Goal: Task Accomplishment & Management: Use online tool/utility

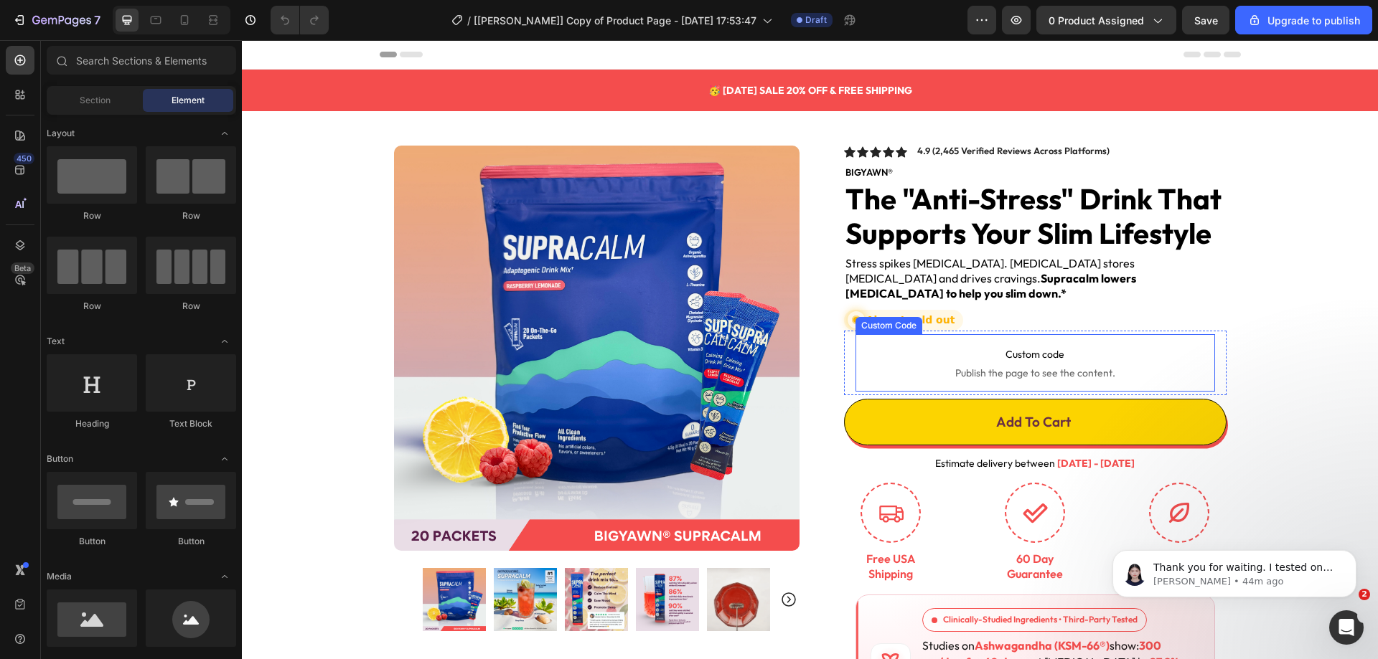
click at [995, 346] on span "Custom code" at bounding box center [1034, 354] width 359 height 17
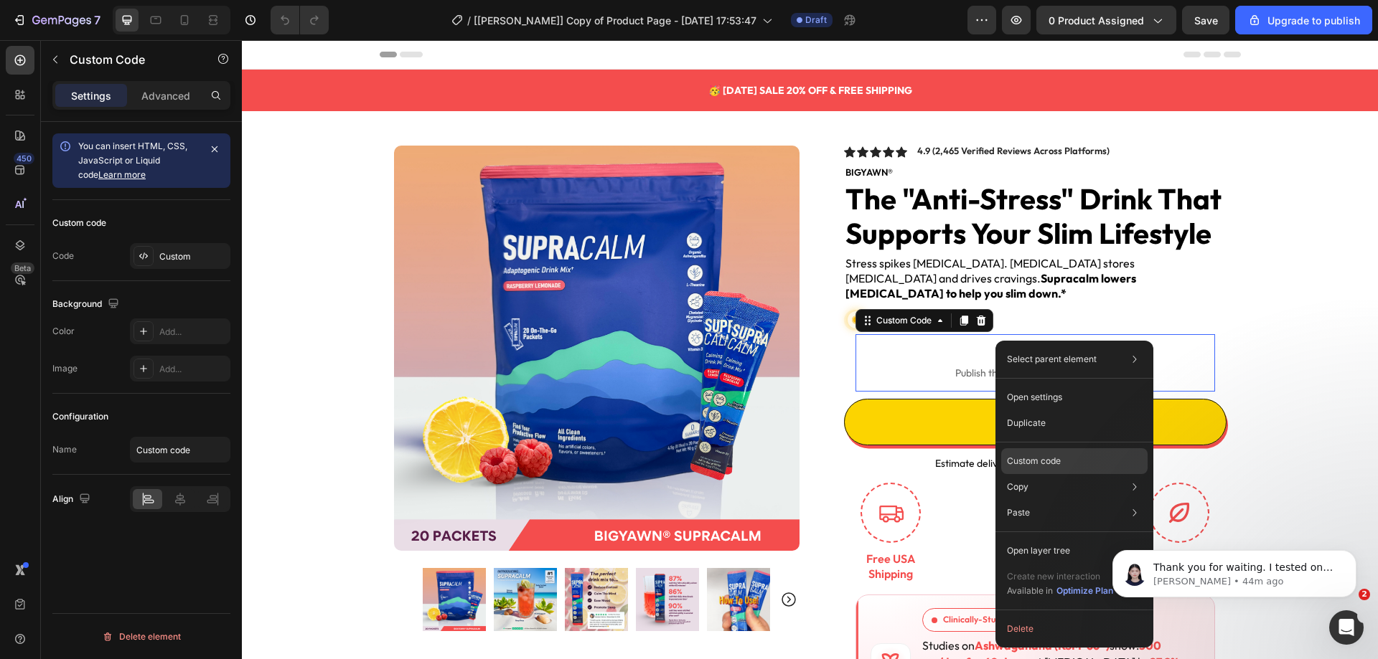
click at [1033, 459] on p "Custom code" at bounding box center [1034, 461] width 54 height 13
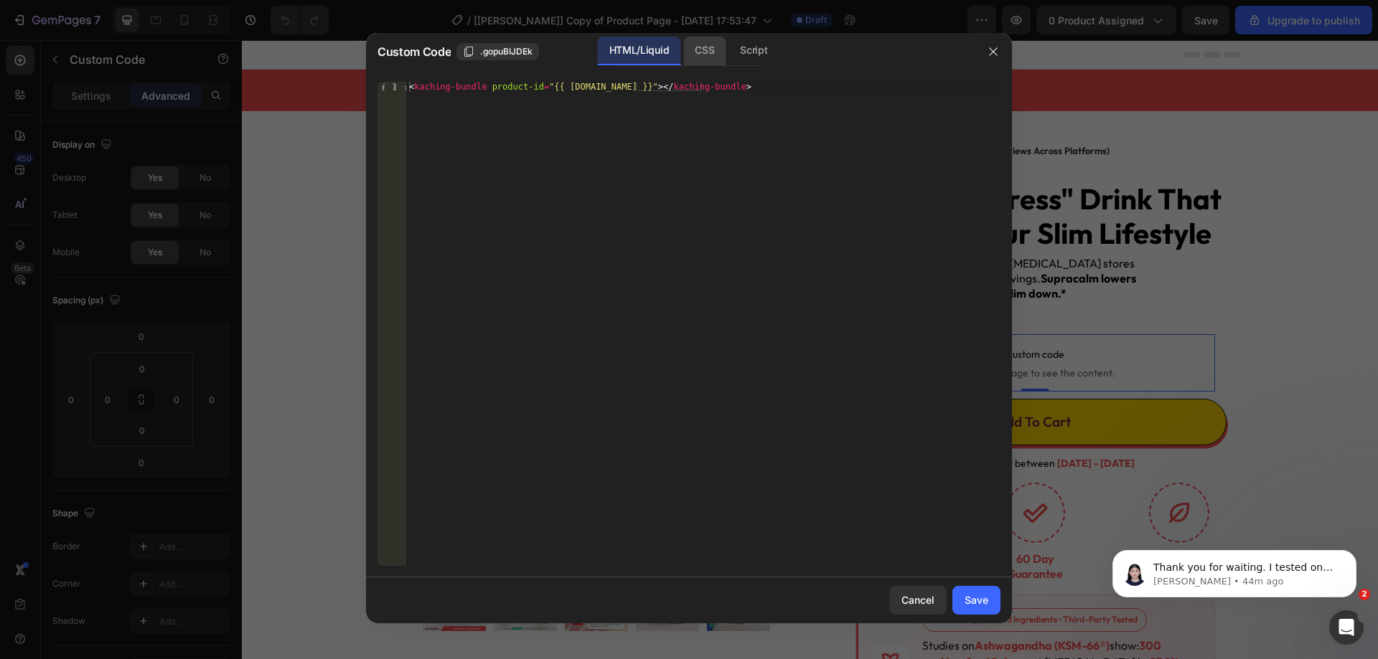
click at [728, 47] on div "CSS" at bounding box center [753, 51] width 50 height 29
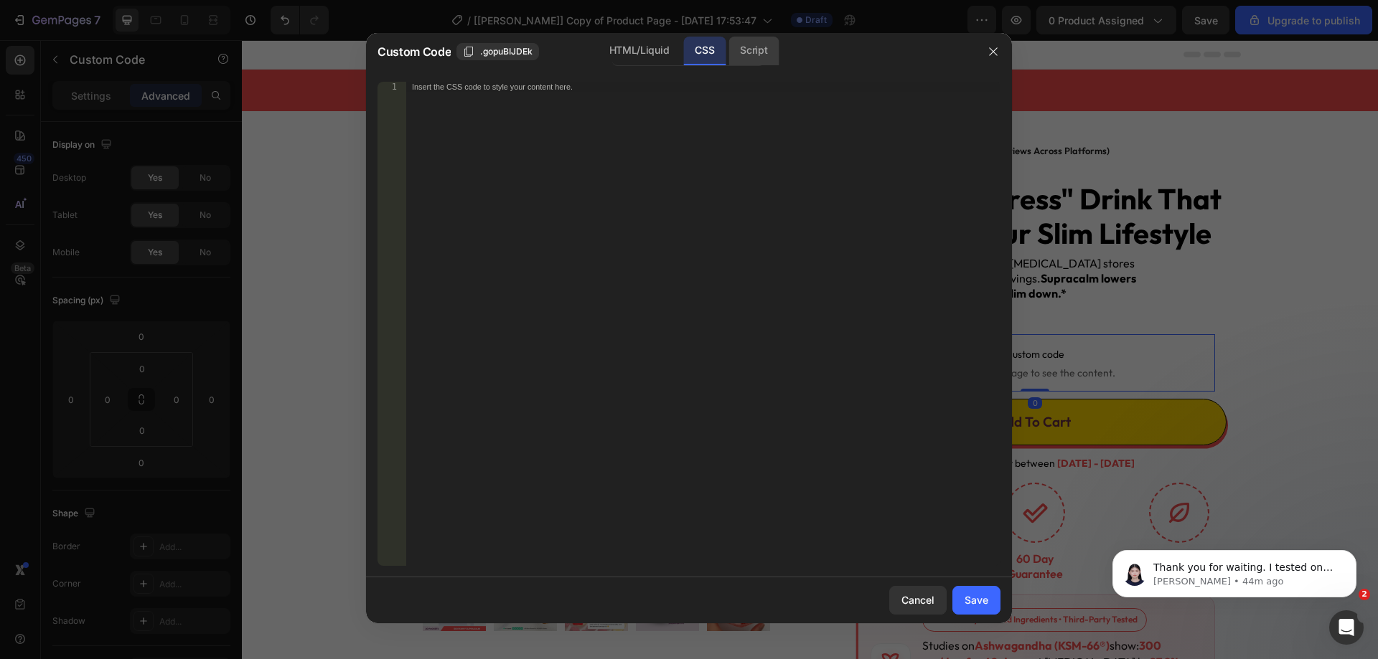
click at [749, 47] on div "Script" at bounding box center [753, 51] width 50 height 29
click at [984, 52] on button "button" at bounding box center [993, 51] width 23 height 23
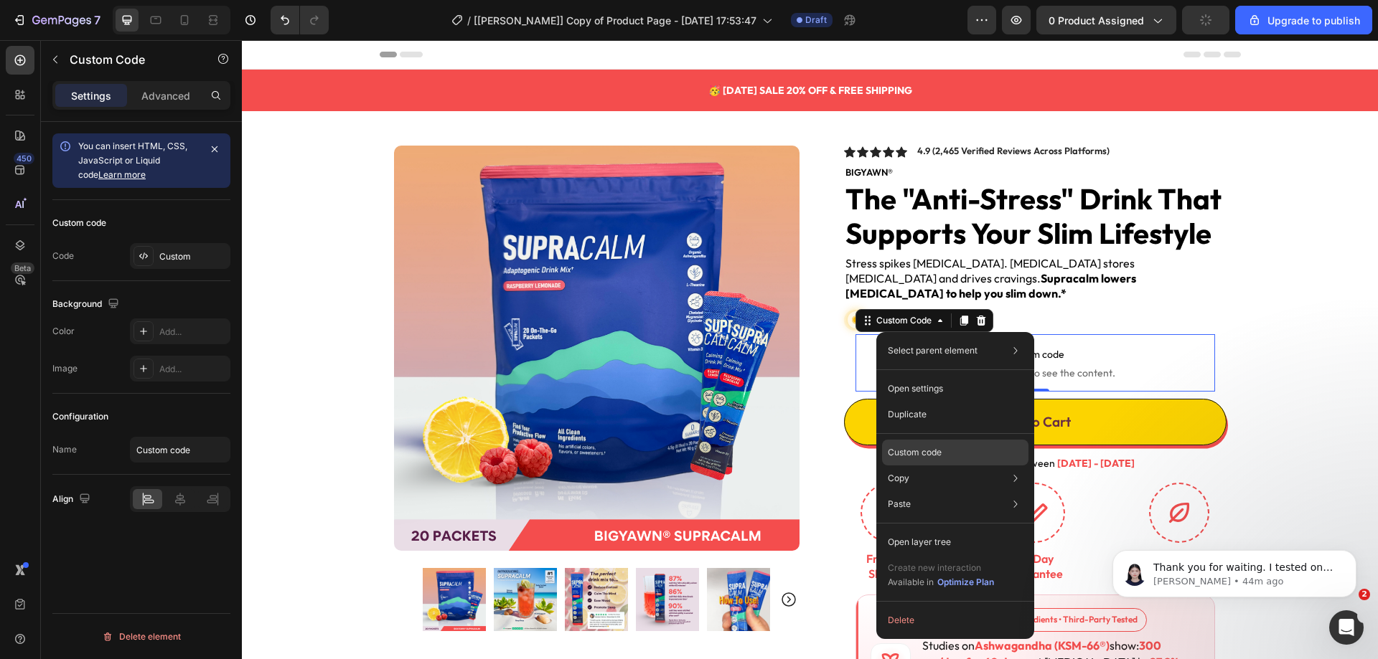
click at [914, 448] on p "Custom code" at bounding box center [915, 452] width 54 height 13
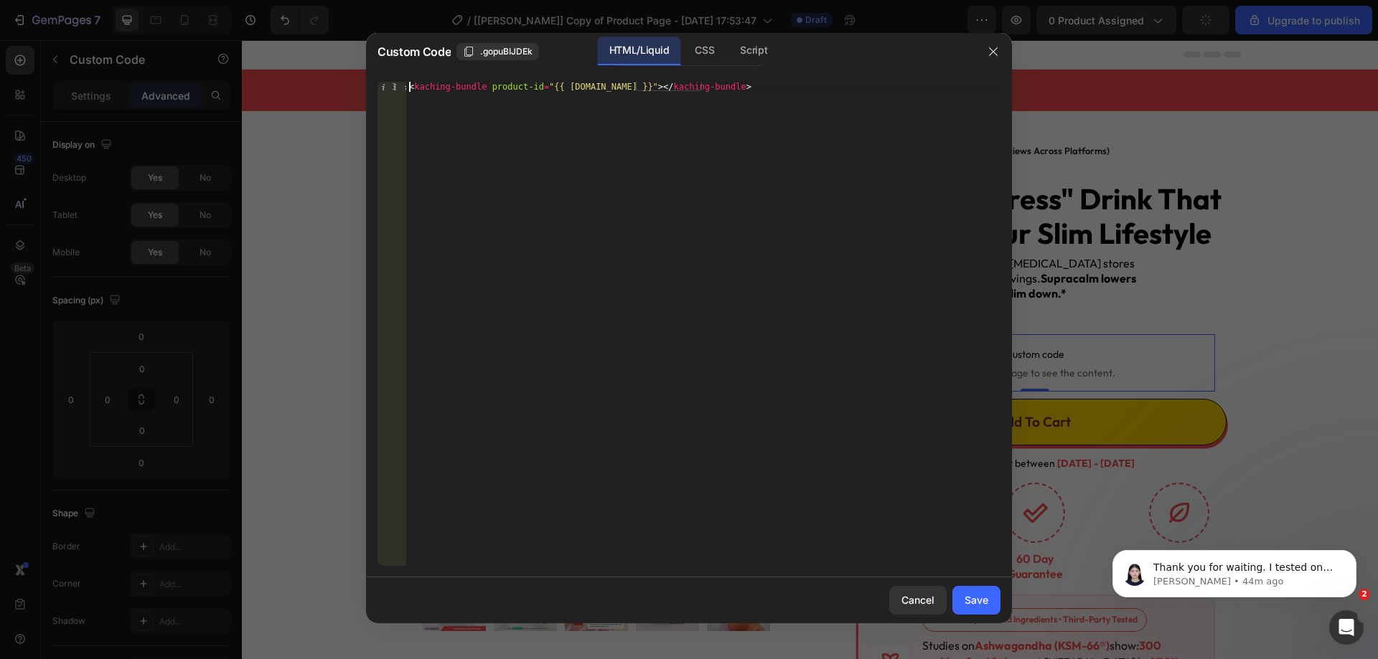
click at [409, 84] on div "< kaching-bundle product-id = "{{ [DOMAIN_NAME] }}" > </ kaching-bundle >" at bounding box center [703, 334] width 594 height 504
type textarea "<kaching-bundle product-id="{{ [DOMAIN_NAME] }}"></kaching-bundle>"
type textarea "Ơ"
type textarea "{{ product.avaiable }}"
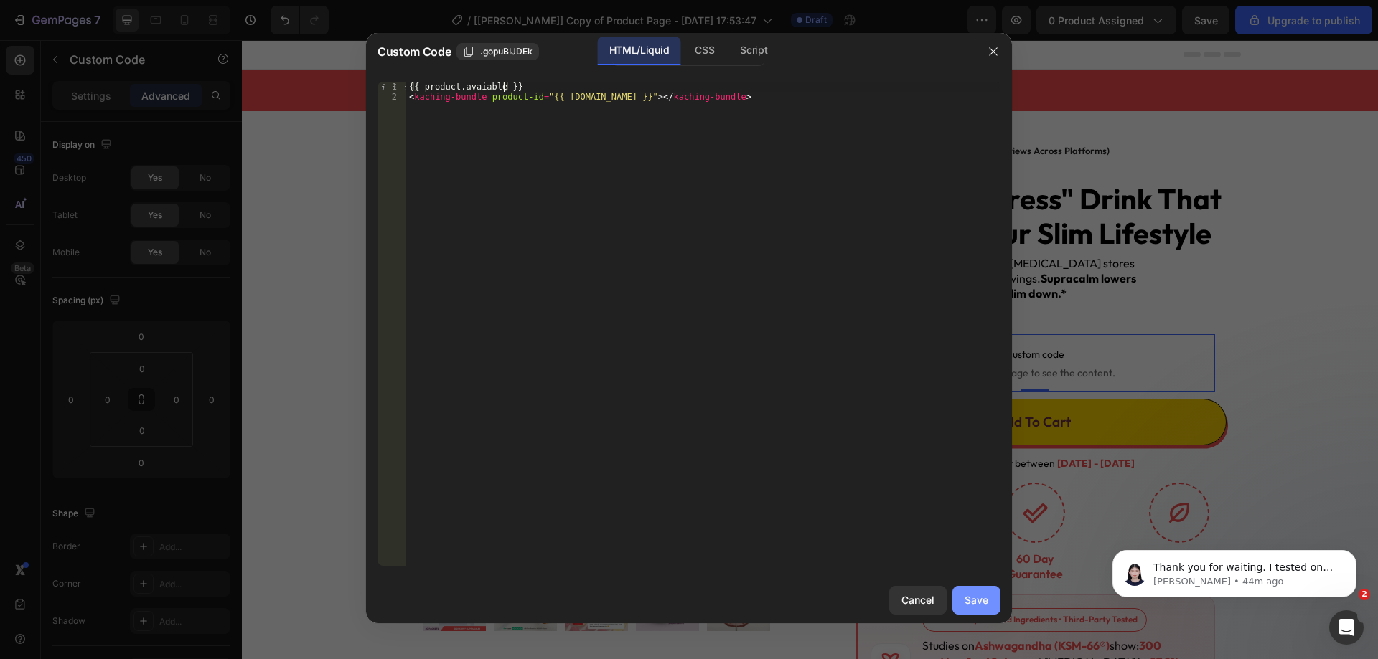
drag, startPoint x: 770, startPoint y: 432, endPoint x: 962, endPoint y: 605, distance: 258.6
click at [962, 605] on button "Save" at bounding box center [976, 600] width 48 height 29
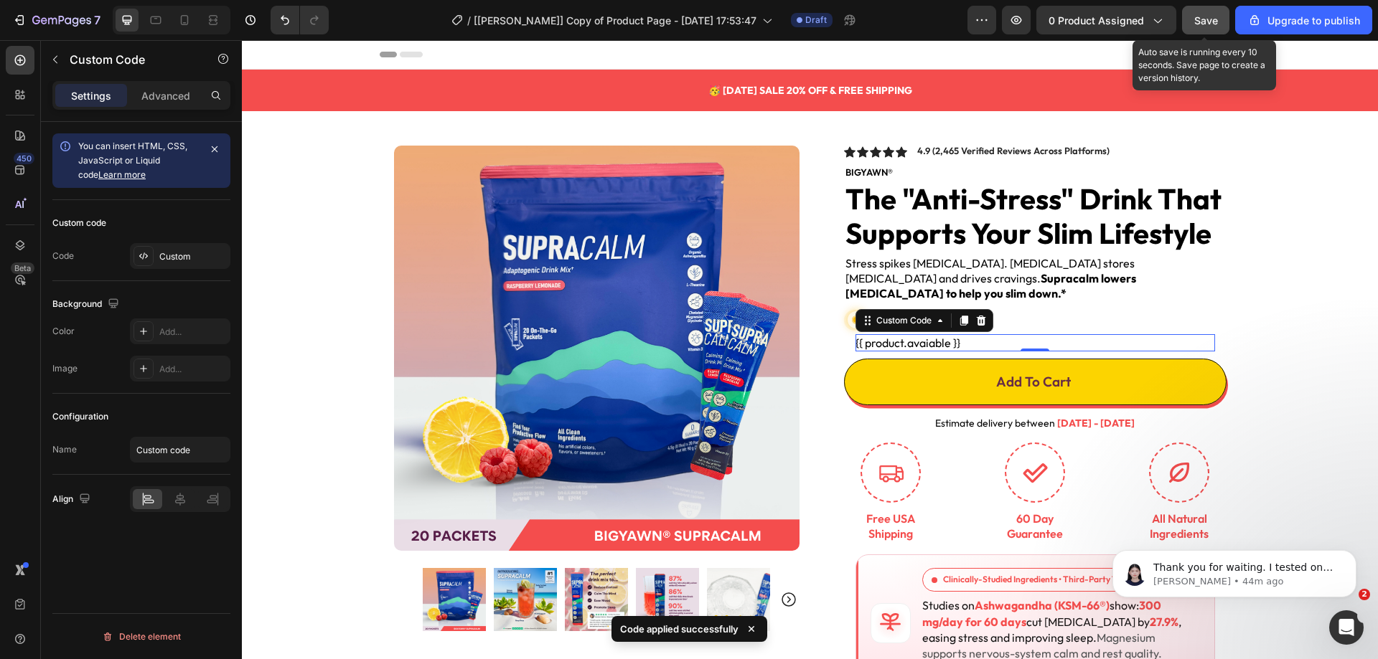
click at [1191, 14] on button "Save" at bounding box center [1205, 20] width 47 height 29
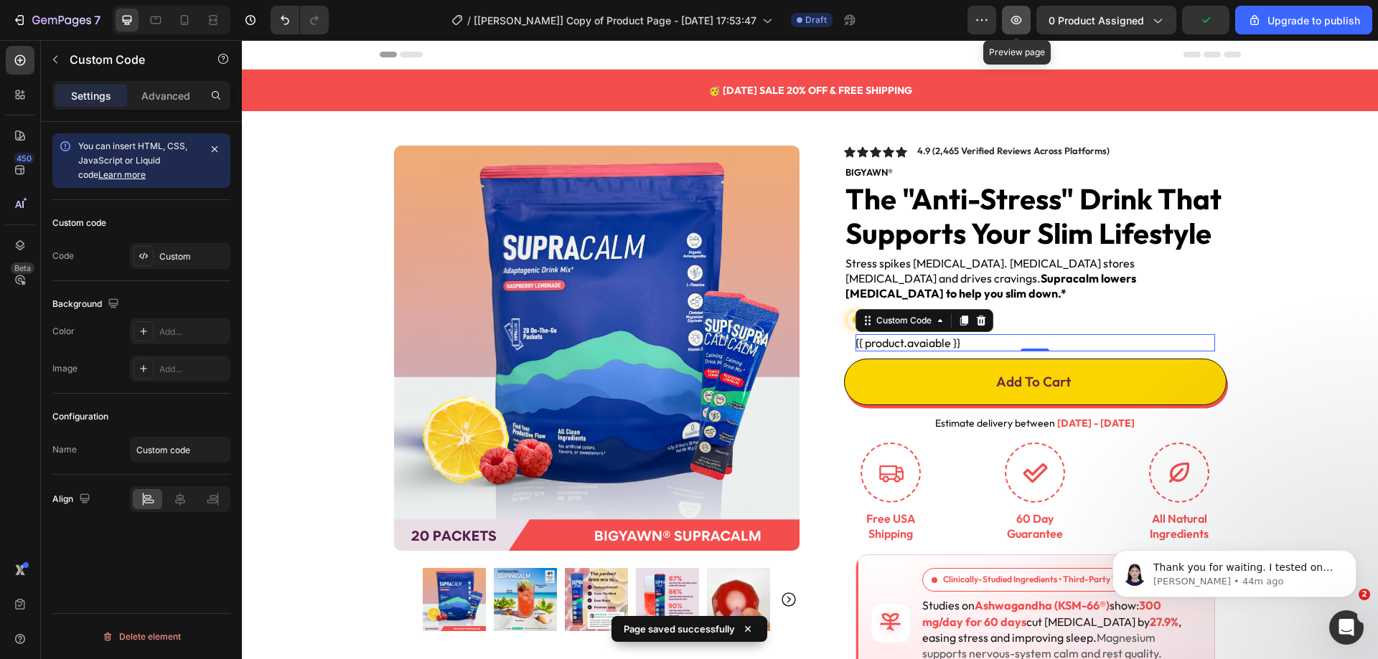
click at [1020, 16] on icon "button" at bounding box center [1016, 20] width 14 height 14
click at [1020, 17] on icon "button" at bounding box center [1016, 20] width 14 height 14
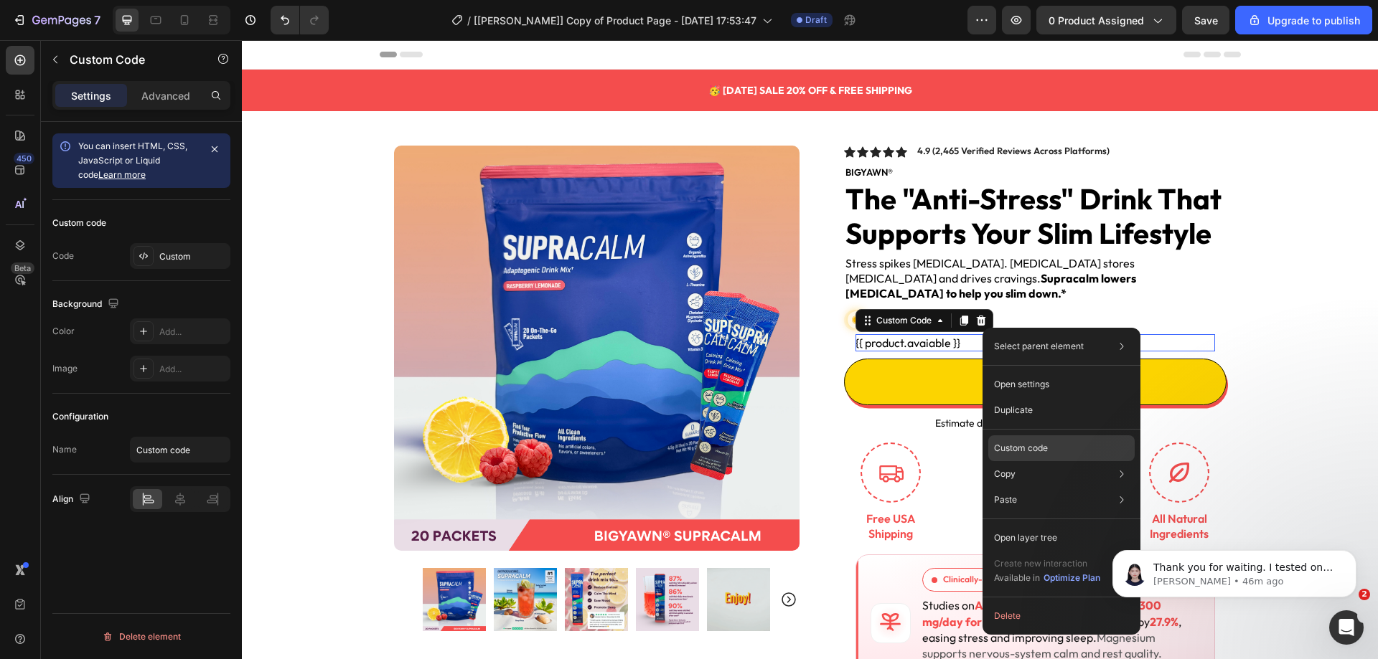
click at [1030, 443] on p "Custom code" at bounding box center [1021, 448] width 54 height 13
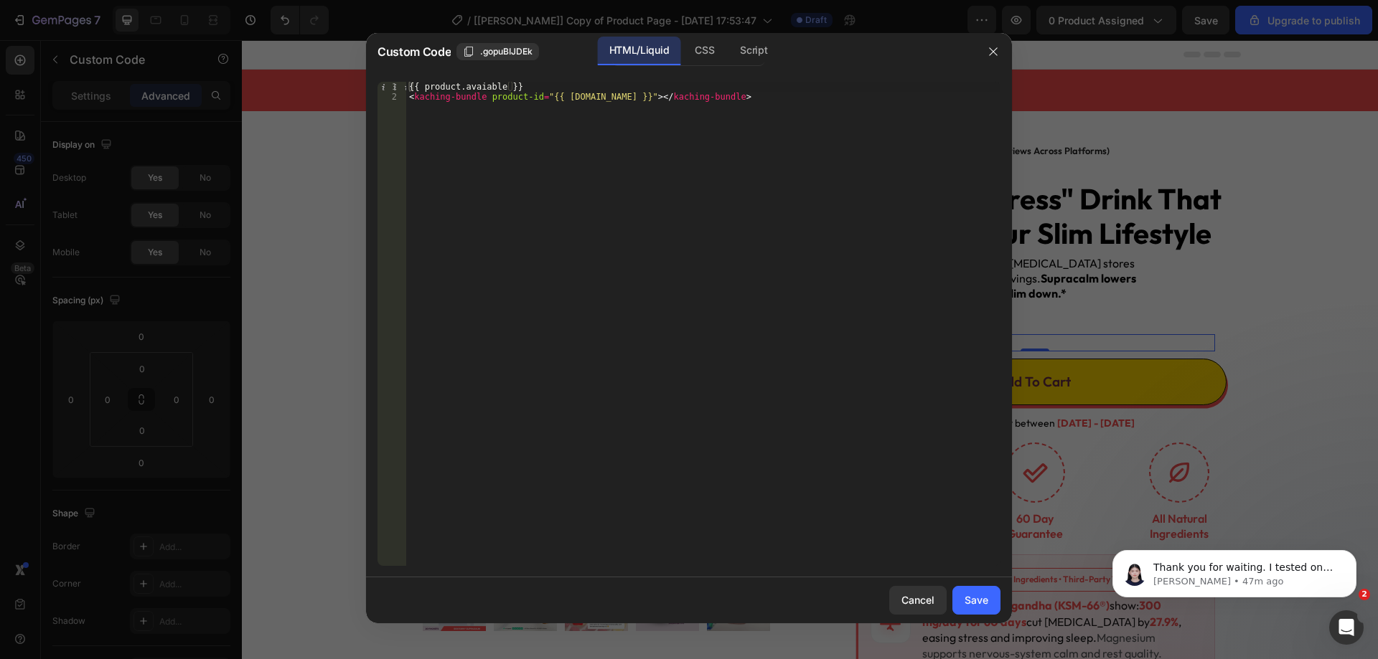
click at [479, 90] on div "{{ product.avaiable }} < kaching-bundle product-id = "{{ [DOMAIN_NAME] }}" > </…" at bounding box center [703, 334] width 594 height 504
paste textarea "l"
type textarea "{{ product.available }}"
drag, startPoint x: 969, startPoint y: 598, endPoint x: 863, endPoint y: 199, distance: 413.5
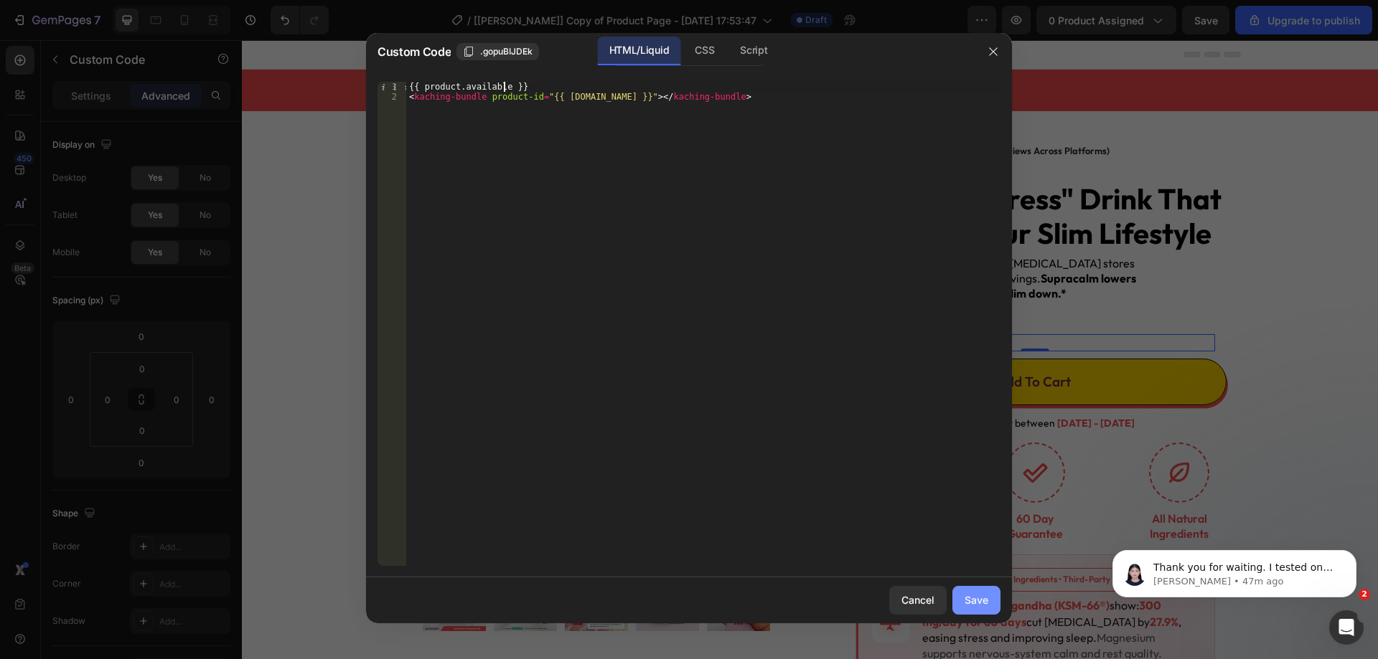
click at [969, 598] on div "Save" at bounding box center [976, 600] width 24 height 15
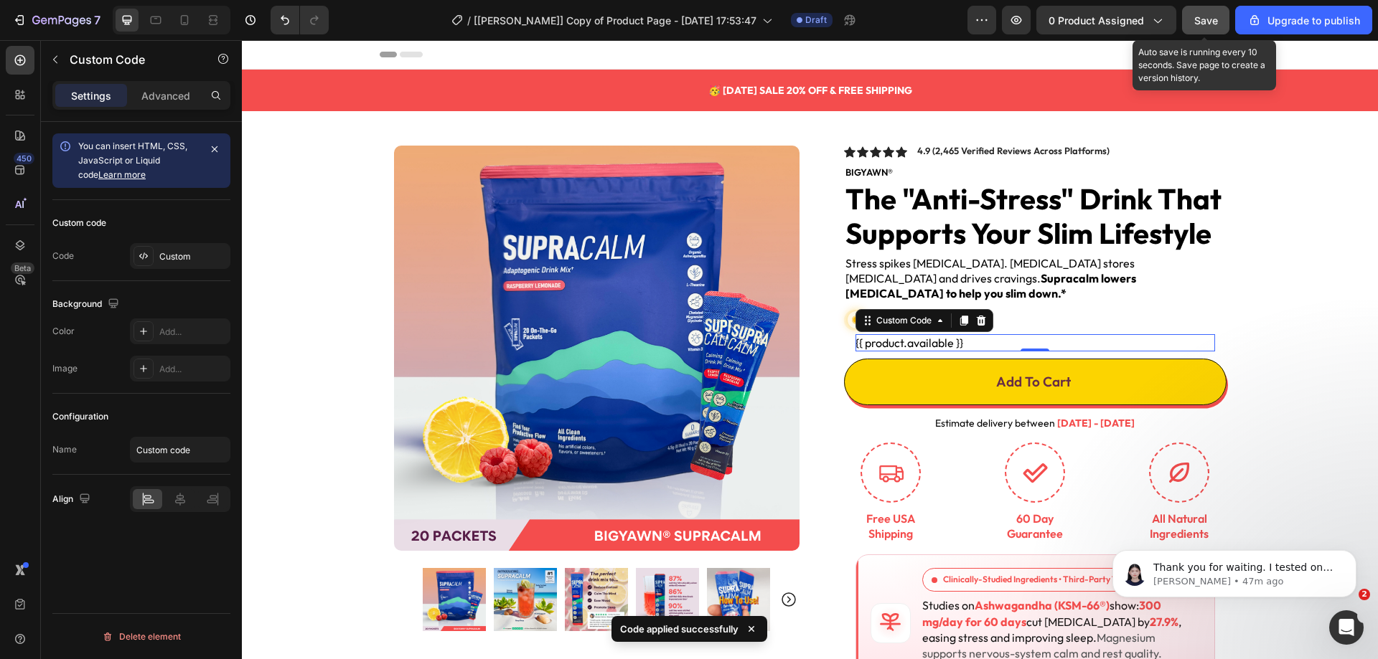
click at [1202, 20] on span "Save" at bounding box center [1206, 20] width 24 height 12
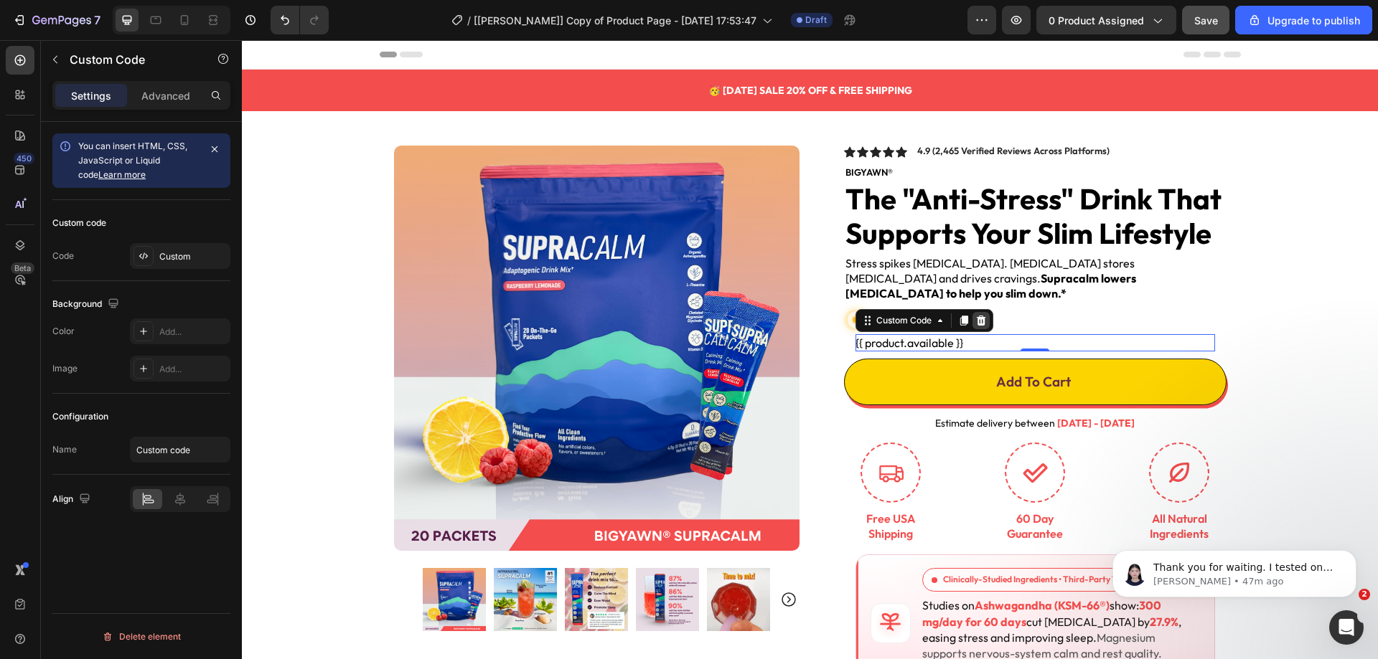
click at [977, 315] on icon at bounding box center [980, 320] width 11 height 11
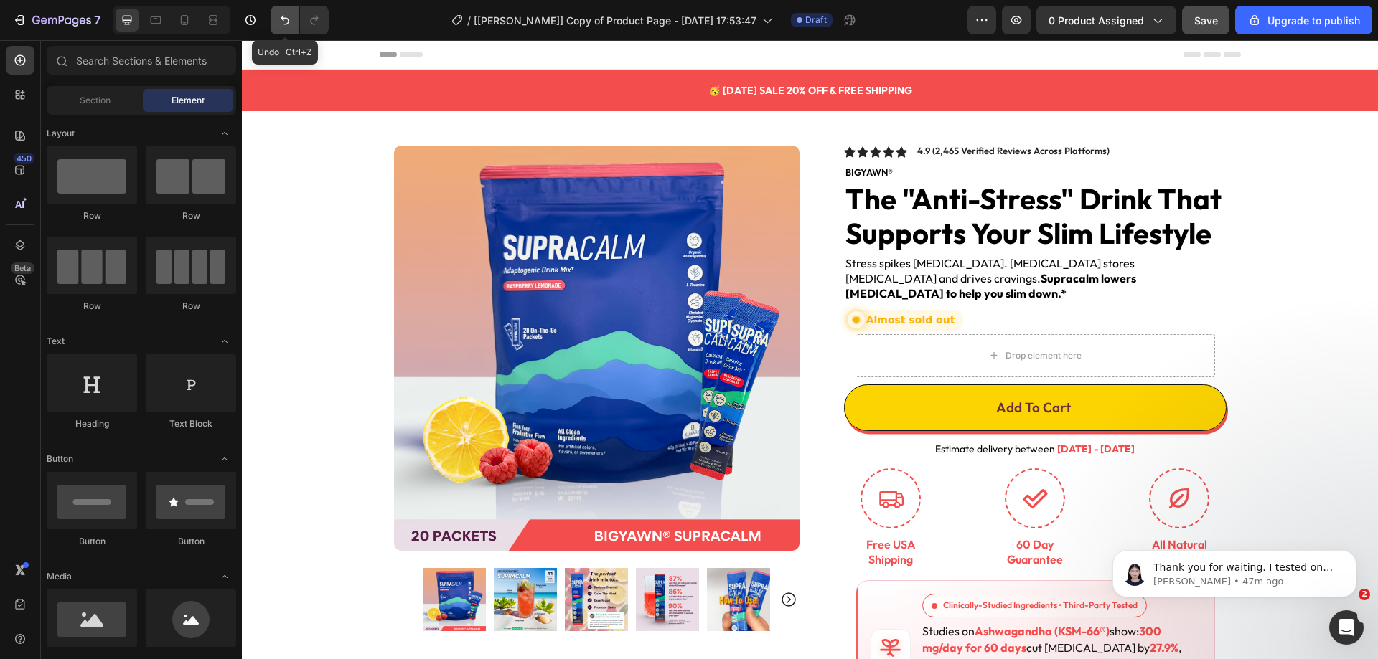
click at [281, 21] on icon "Undo/Redo" at bounding box center [285, 20] width 14 height 14
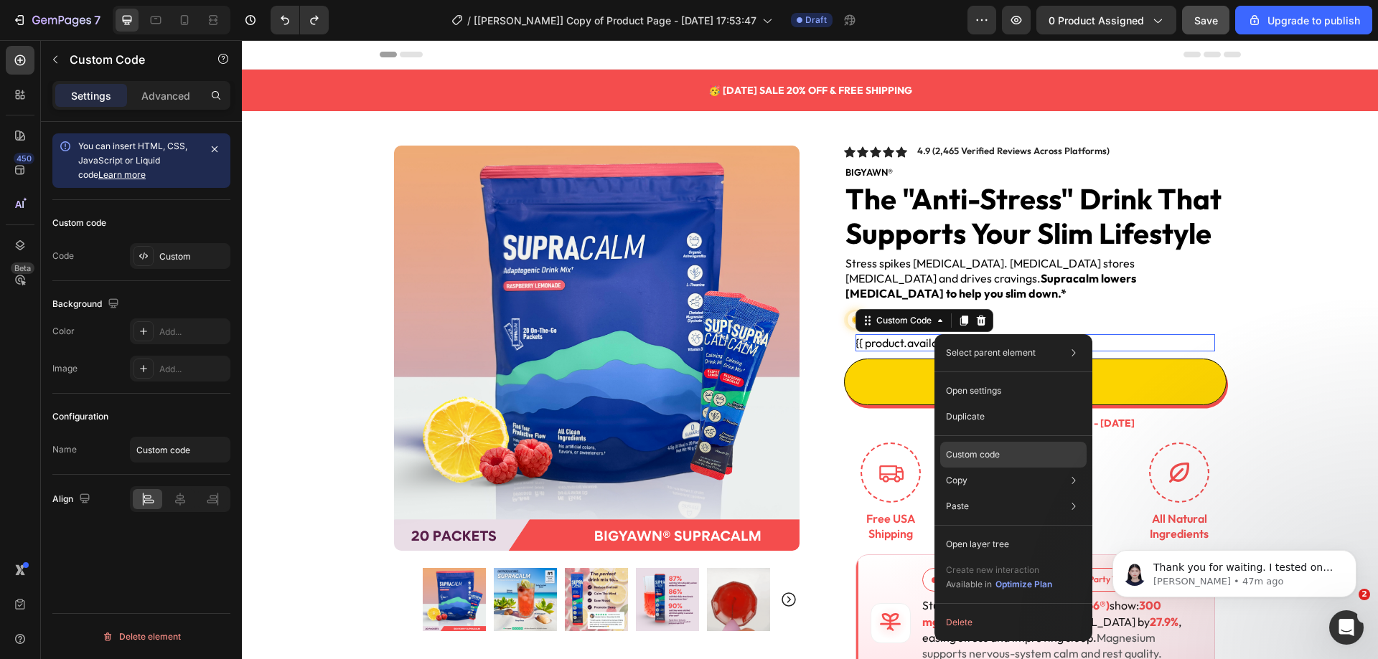
click at [980, 449] on p "Custom code" at bounding box center [973, 454] width 54 height 13
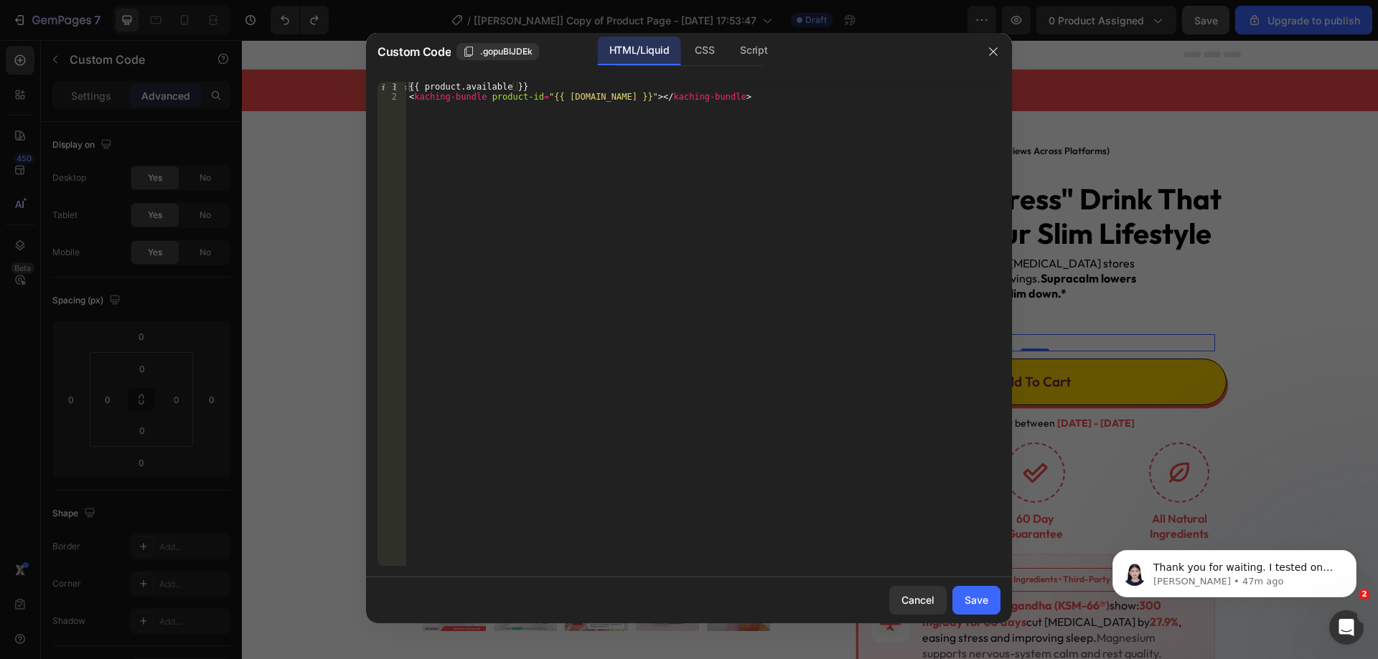
type textarea "{{ product.available }}"
drag, startPoint x: 533, startPoint y: 83, endPoint x: 376, endPoint y: 81, distance: 157.2
click at [376, 81] on div "{{ product.available }} 1 2 {{ product.available }} < kaching-bundle product-id…" at bounding box center [689, 323] width 646 height 507
type textarea "<kaching-bundle product-id="{{ [DOMAIN_NAME] }}"></kaching-bundle>"
click at [981, 598] on div "Save" at bounding box center [976, 600] width 24 height 15
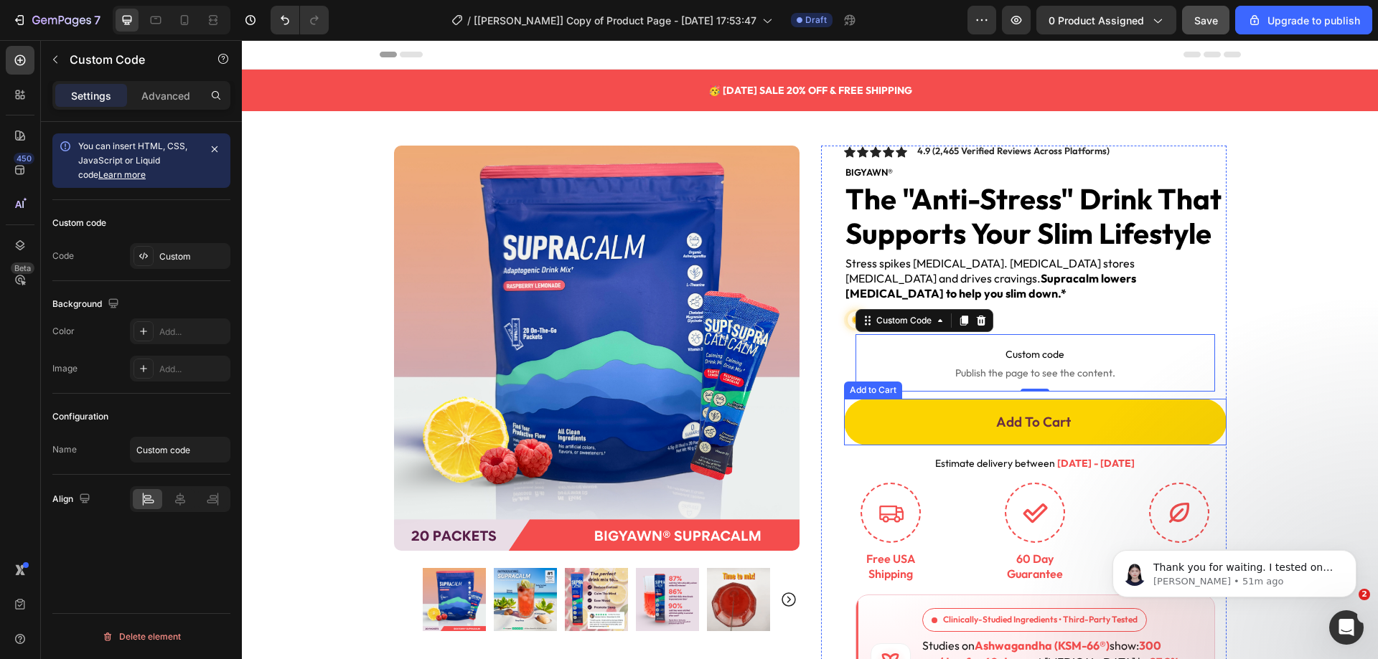
click at [878, 401] on button "Add To Cart" at bounding box center [1035, 422] width 382 height 47
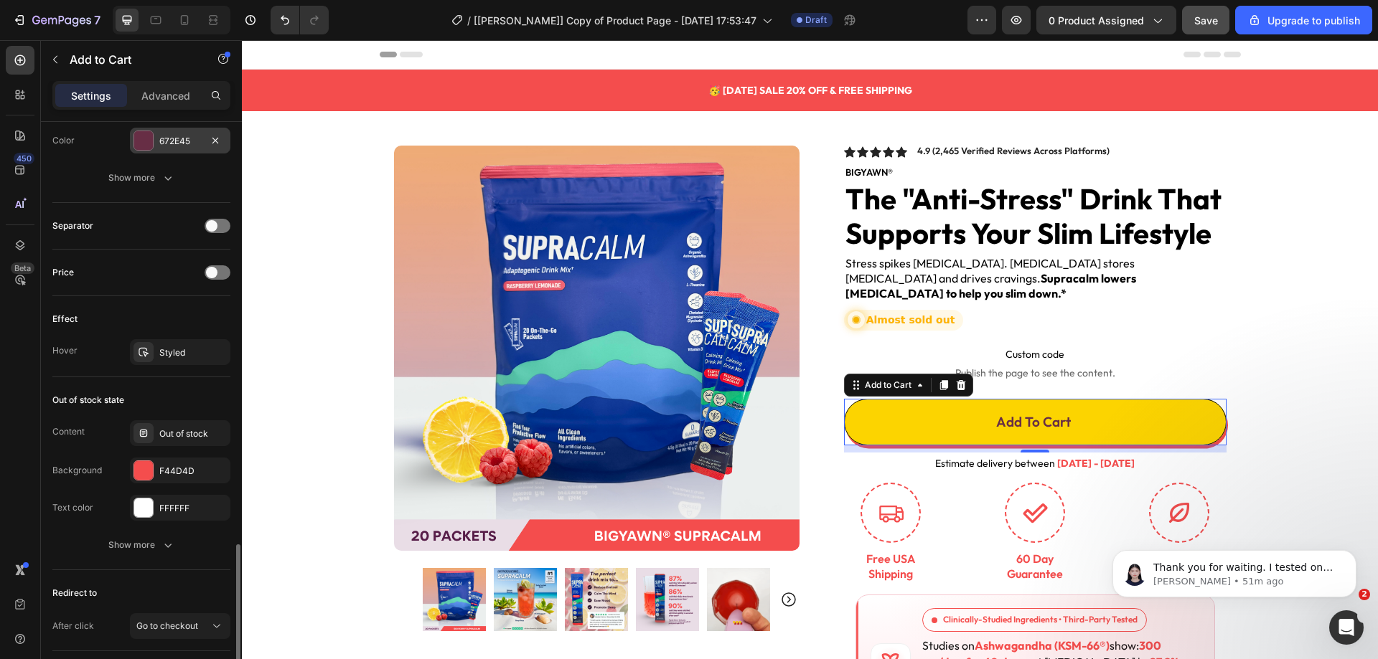
scroll to position [959, 0]
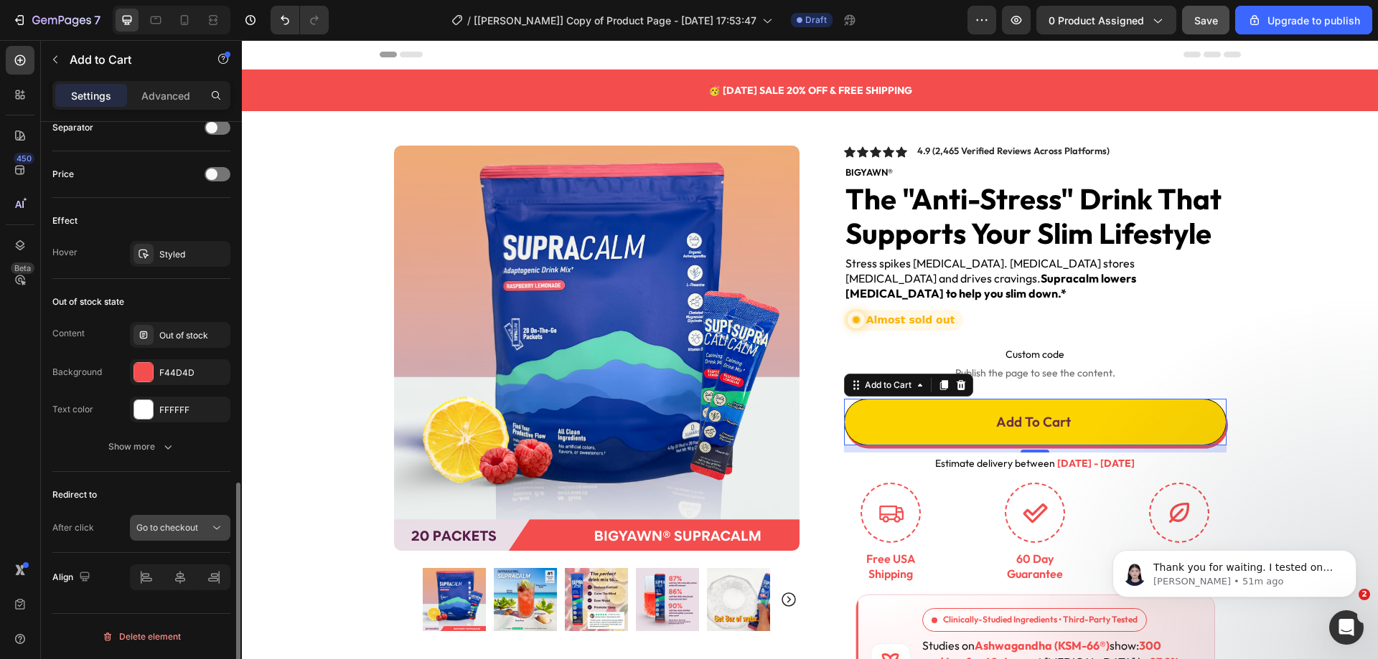
click at [166, 532] on span "Go to checkout" at bounding box center [167, 527] width 62 height 11
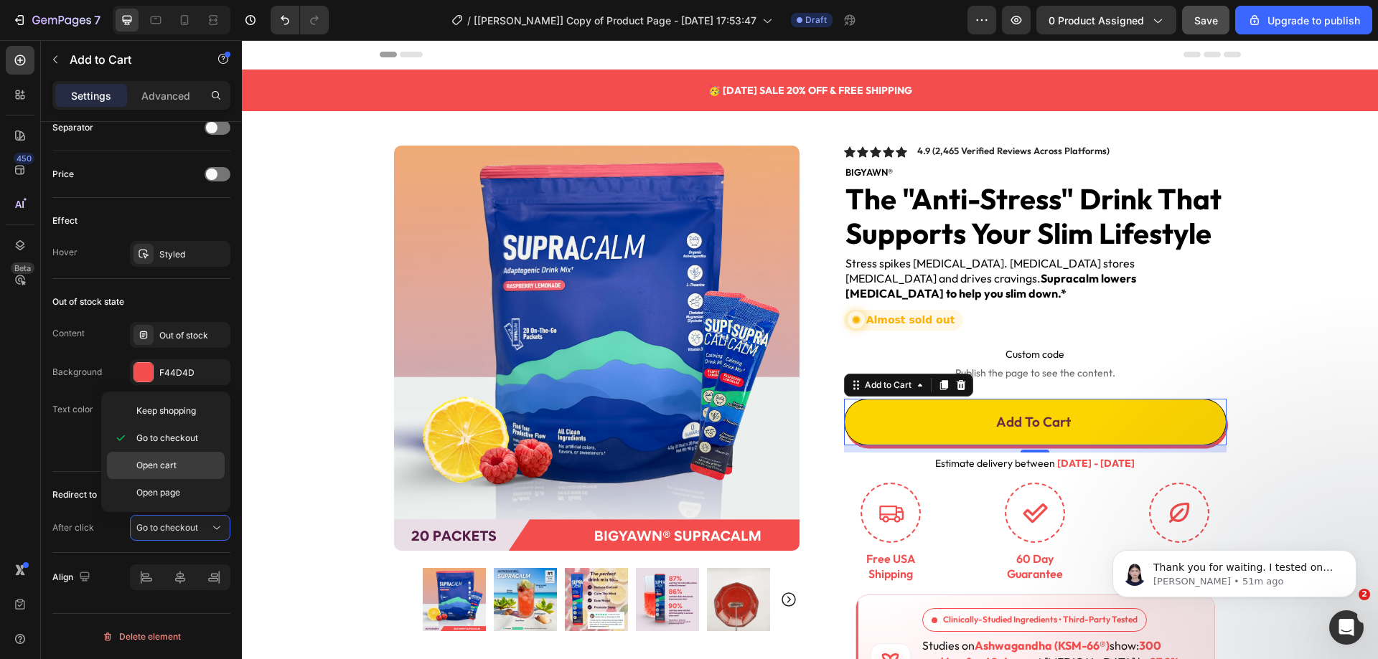
drag, startPoint x: 161, startPoint y: 468, endPoint x: 6, endPoint y: 403, distance: 167.5
click at [161, 468] on span "Open cart" at bounding box center [156, 465] width 40 height 13
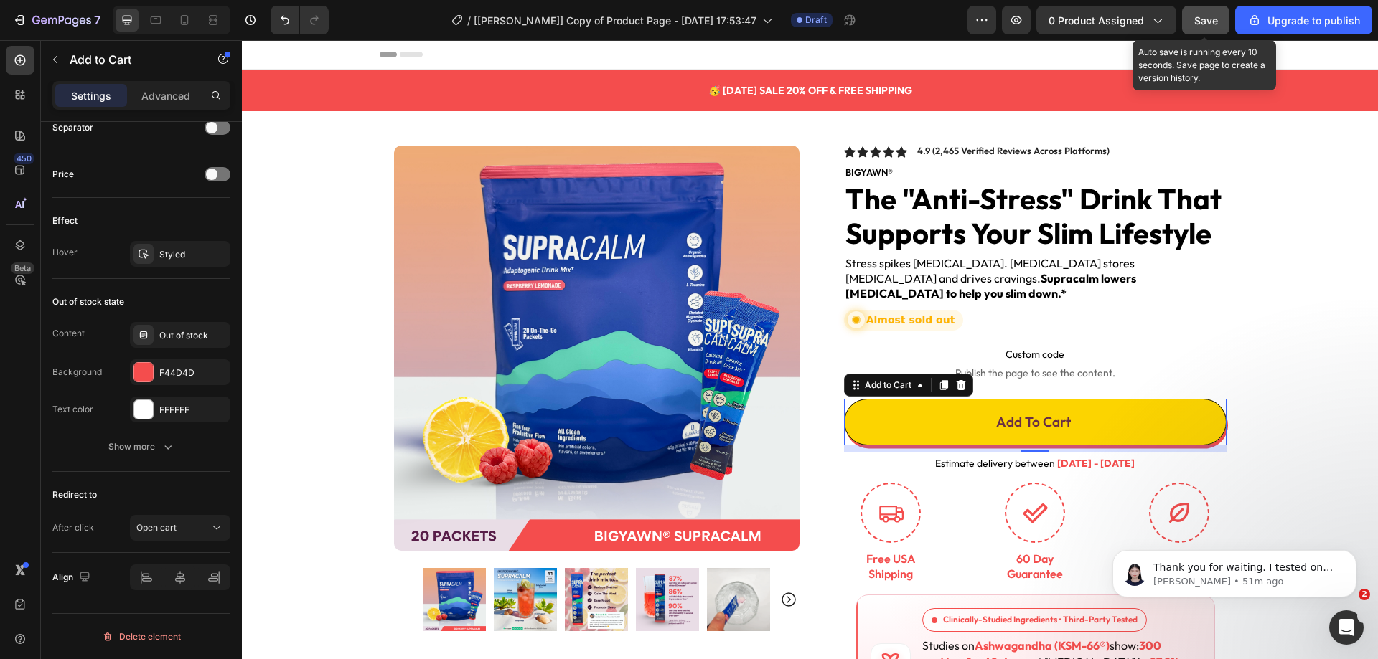
click at [1196, 19] on span "Save" at bounding box center [1206, 20] width 24 height 12
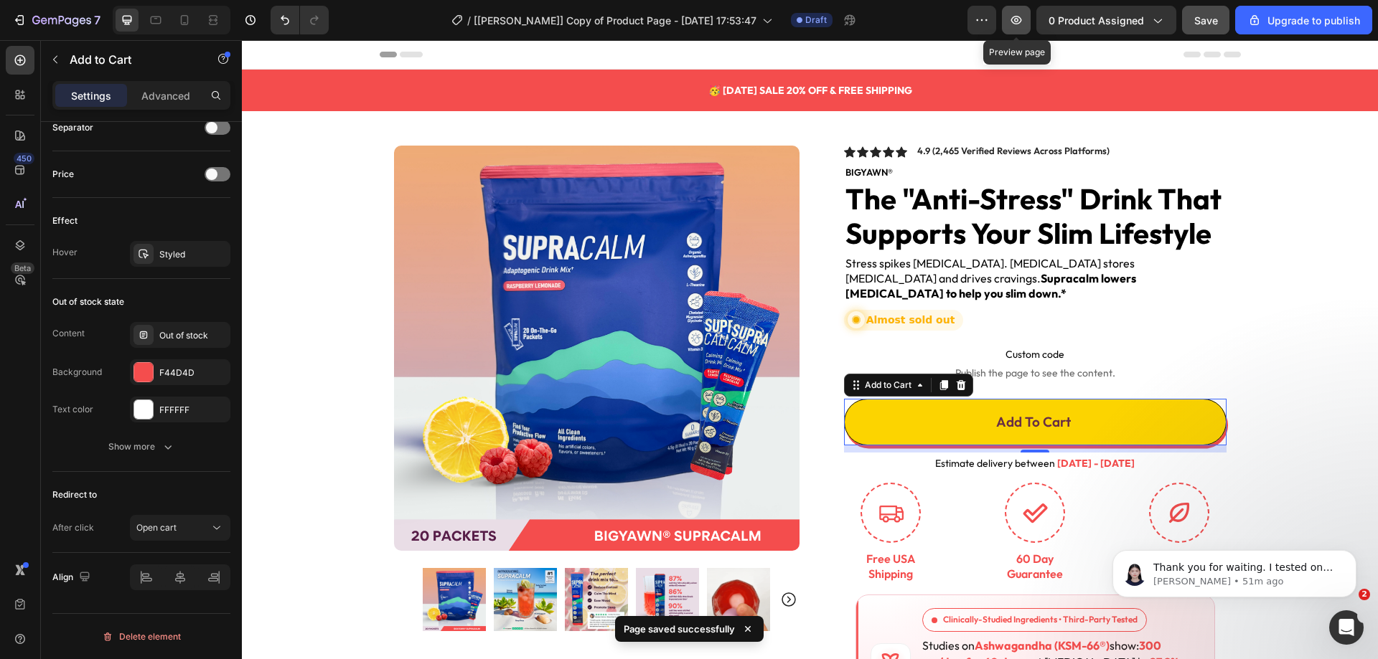
click at [1017, 19] on icon "button" at bounding box center [1016, 20] width 11 height 9
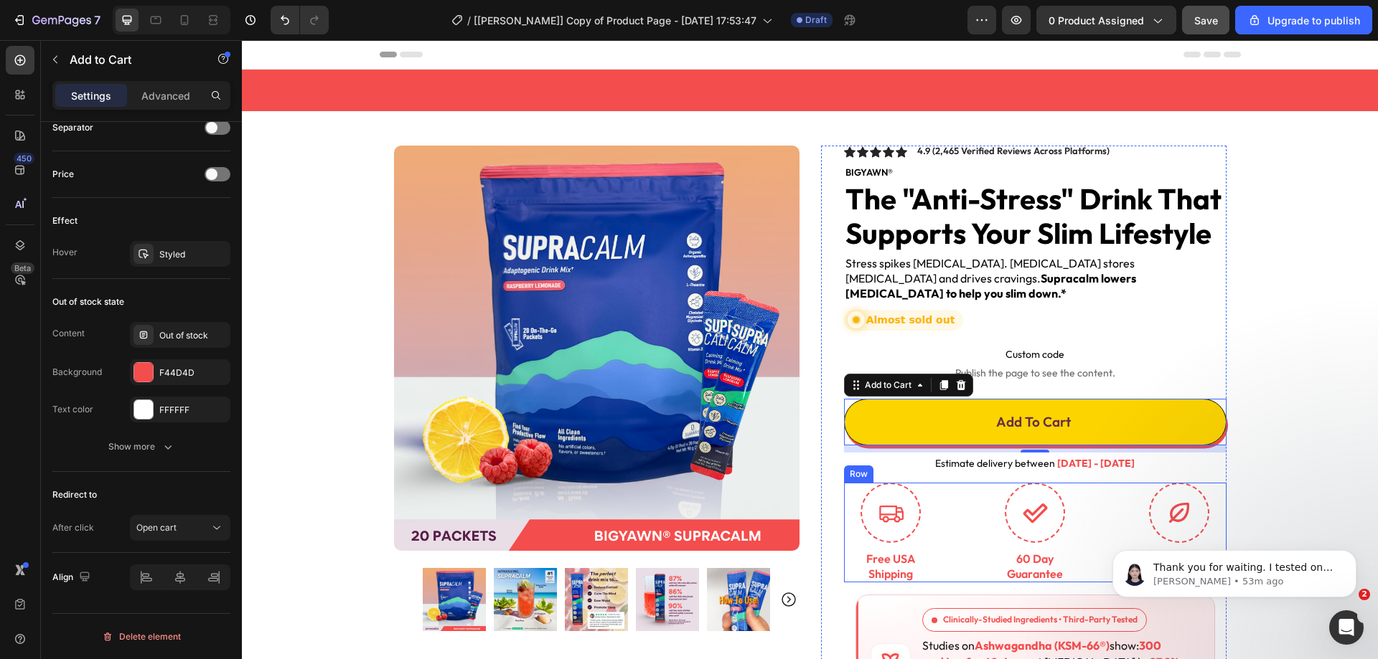
scroll to position [287, 0]
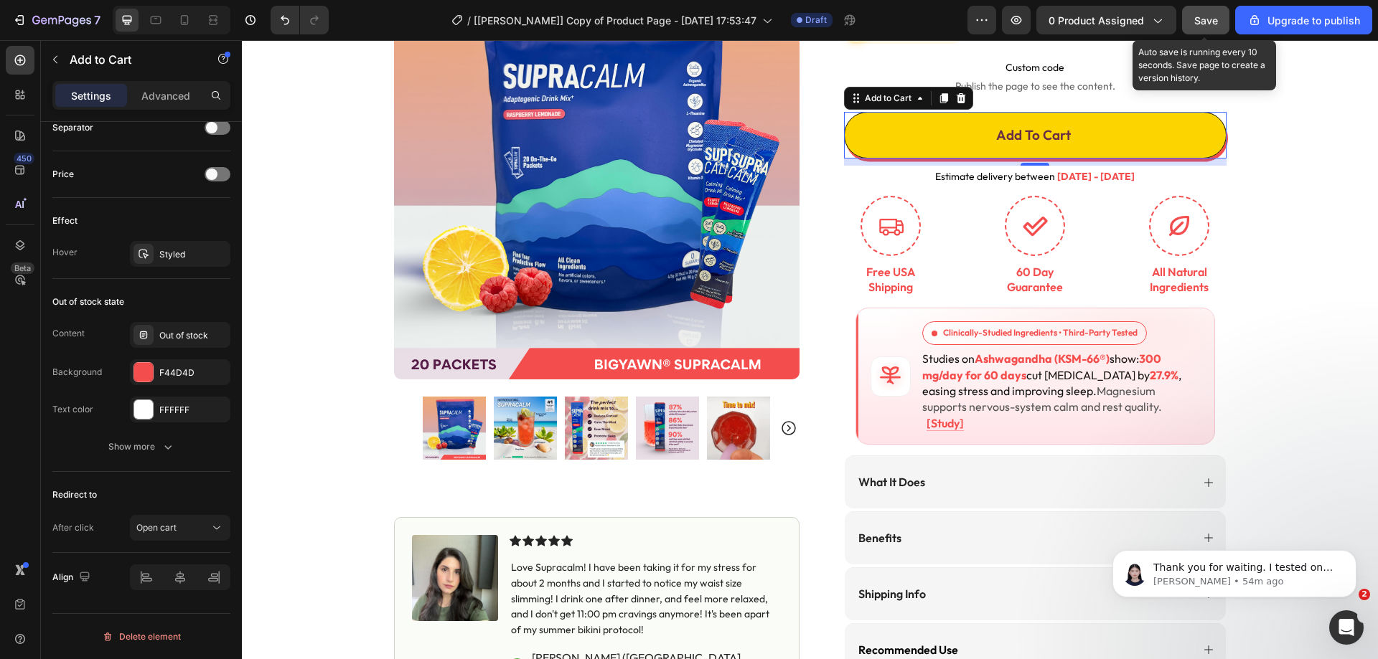
drag, startPoint x: 1193, startPoint y: 13, endPoint x: 1185, endPoint y: 25, distance: 14.5
click at [1193, 14] on button "Save" at bounding box center [1205, 20] width 47 height 29
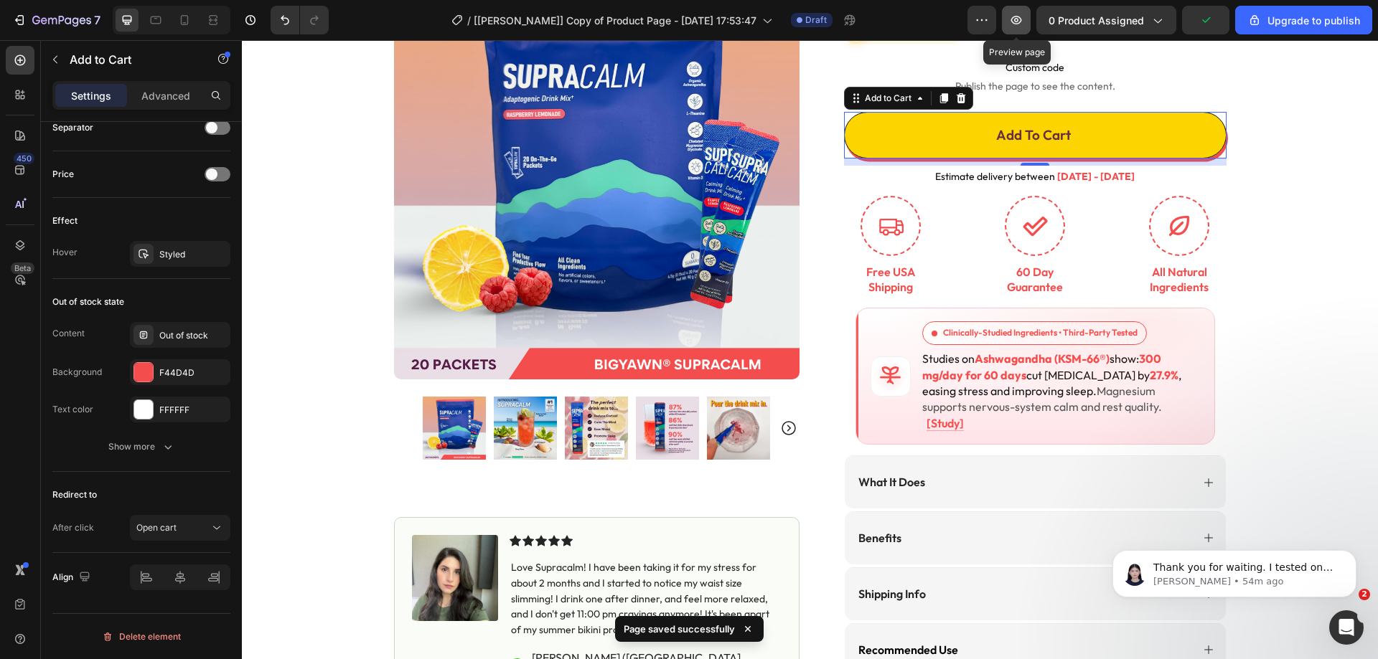
click at [1016, 20] on icon "button" at bounding box center [1016, 20] width 14 height 14
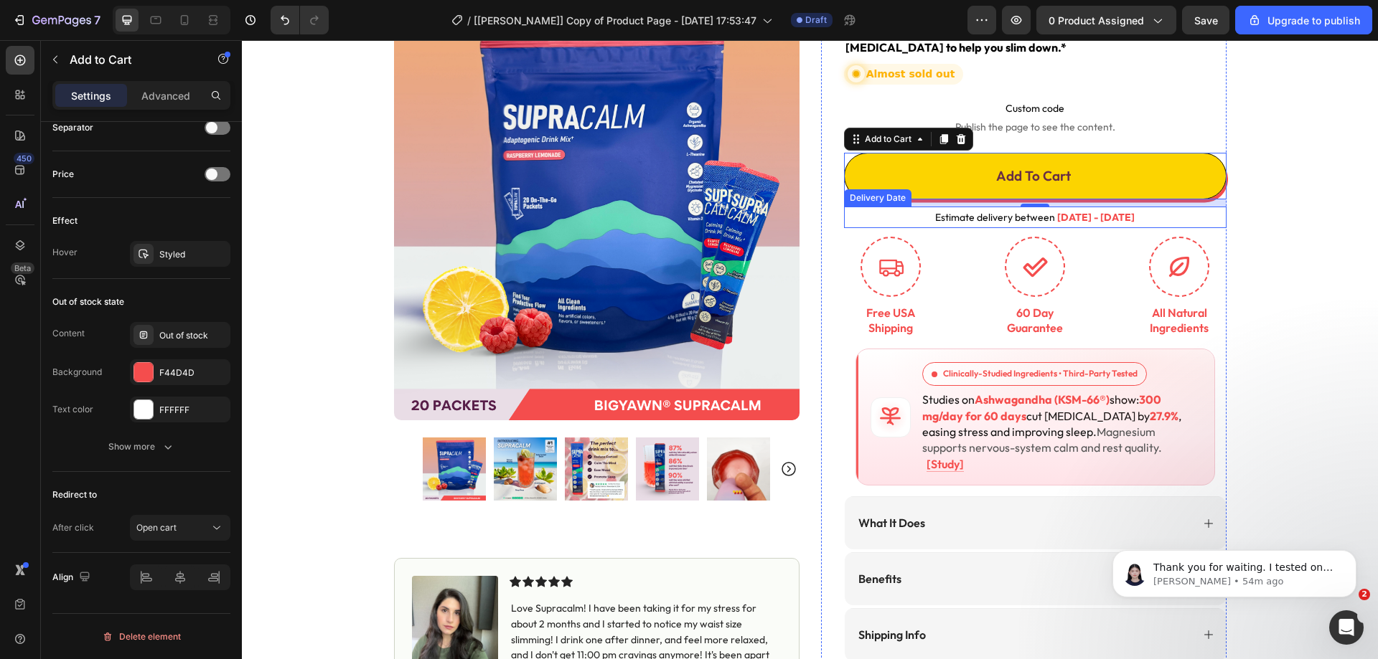
scroll to position [144, 0]
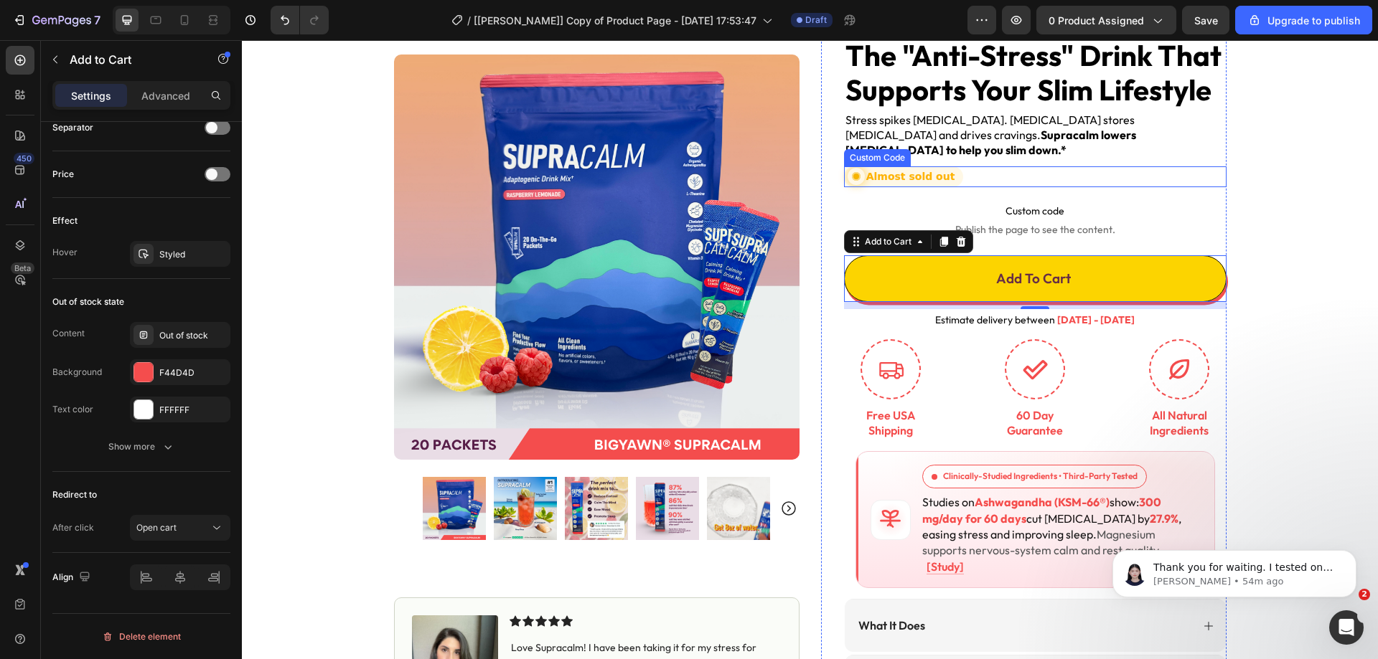
click at [927, 171] on span "Almost sold out" at bounding box center [910, 176] width 89 height 11
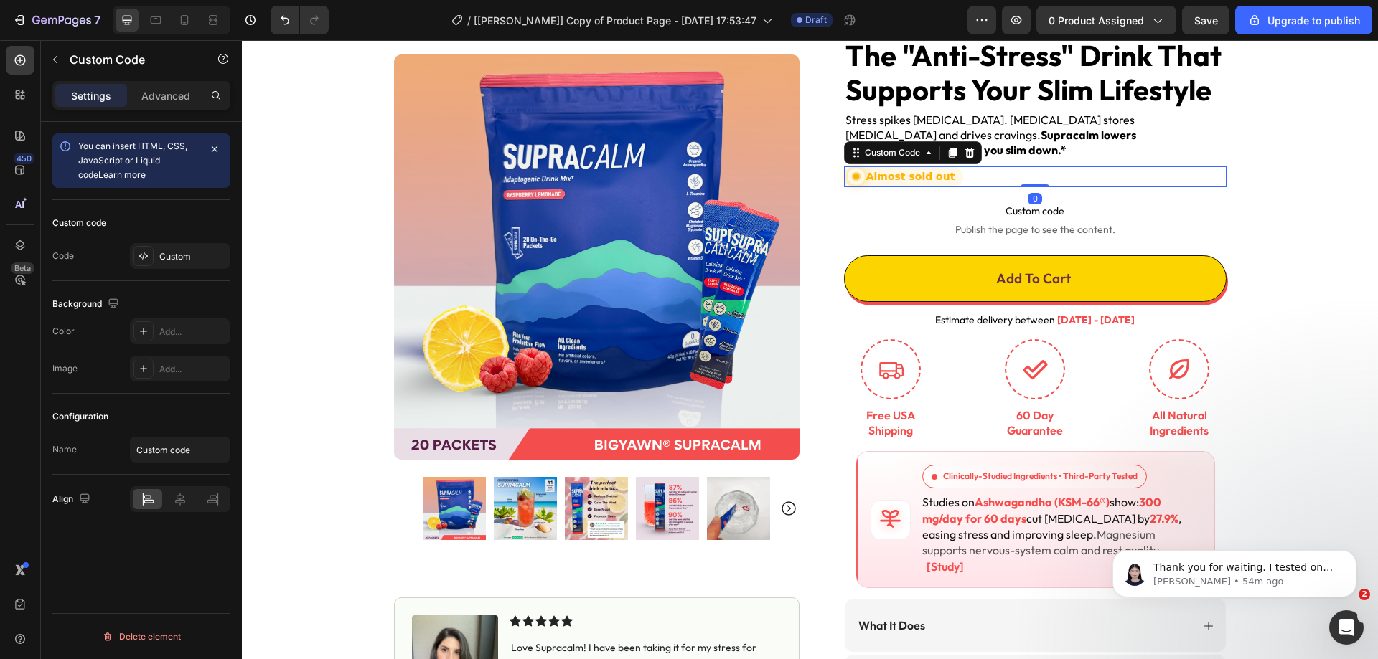
scroll to position [0, 0]
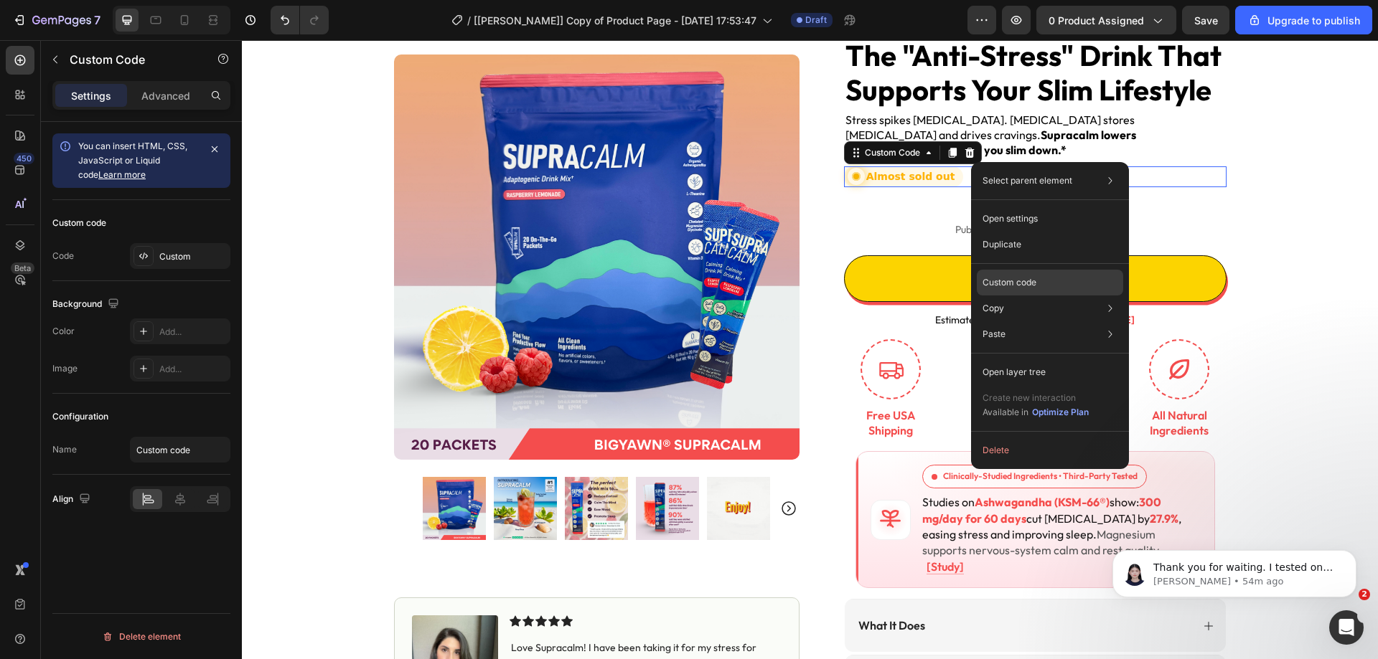
click at [1002, 286] on p "Custom code" at bounding box center [1009, 282] width 54 height 13
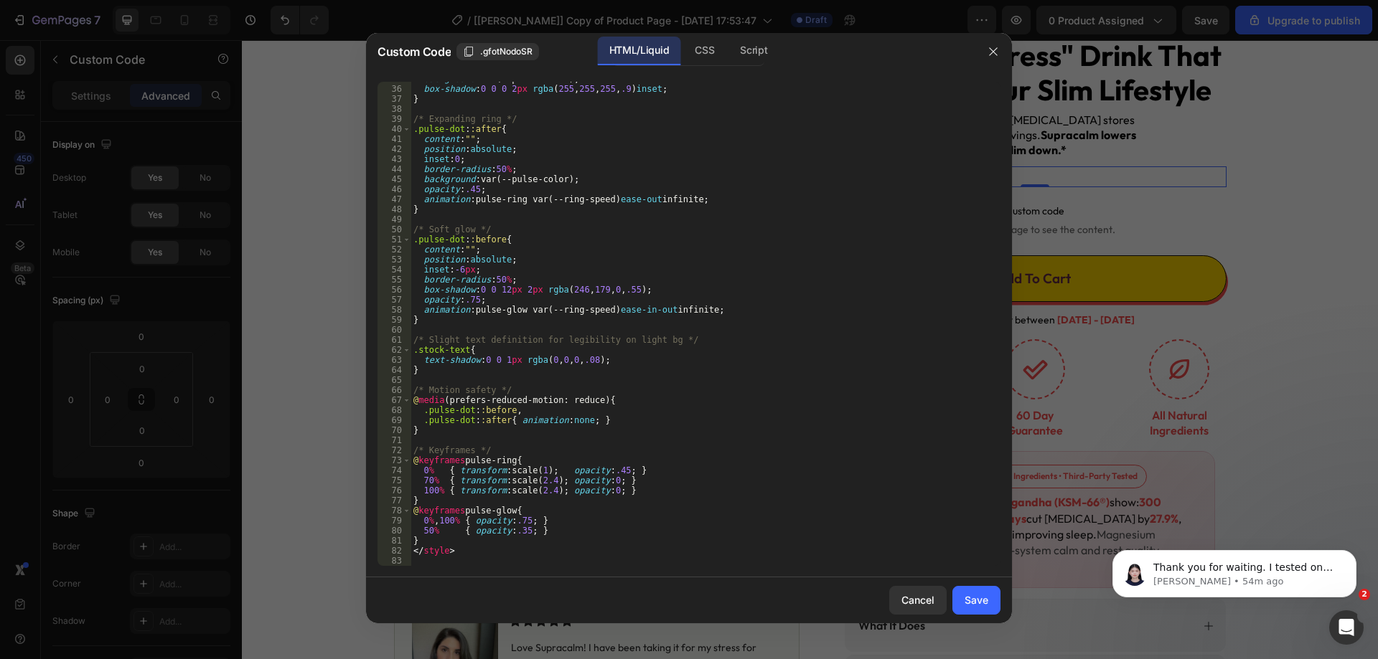
scroll to position [349, 0]
click at [728, 45] on div "CSS" at bounding box center [753, 51] width 50 height 29
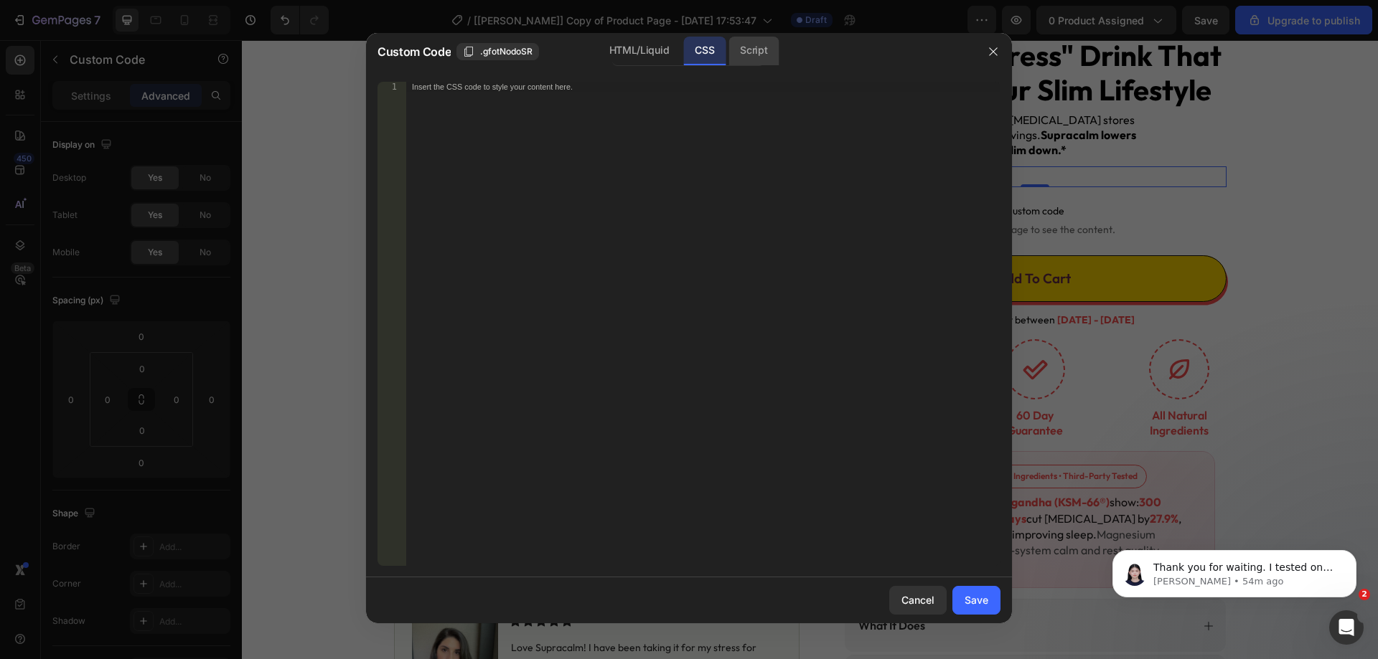
click at [743, 47] on div "Script" at bounding box center [753, 51] width 50 height 29
click at [698, 60] on div "CSS" at bounding box center [704, 51] width 42 height 29
click at [644, 56] on div "HTML/Liquid" at bounding box center [639, 51] width 83 height 29
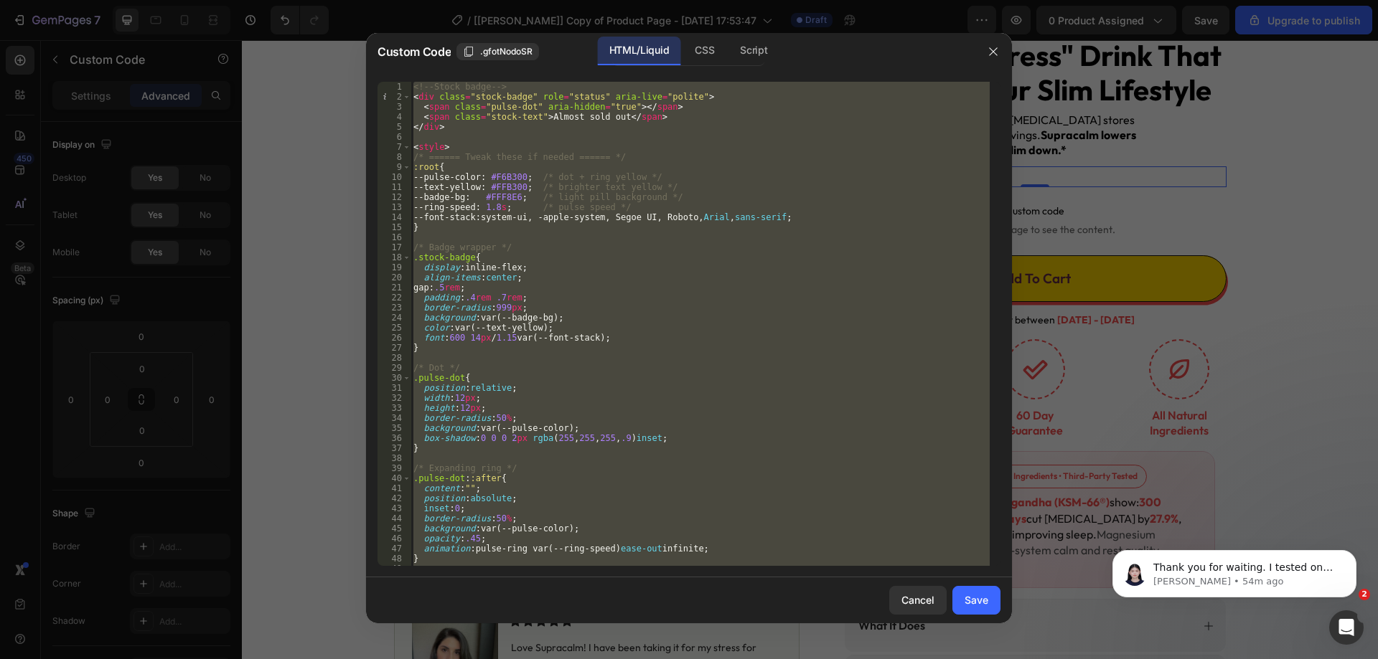
click at [615, 222] on div "<!-- Stock badge --> < div class = "stock-badge" role = "status" aria-live = "p…" at bounding box center [699, 324] width 579 height 484
type textarea "}"
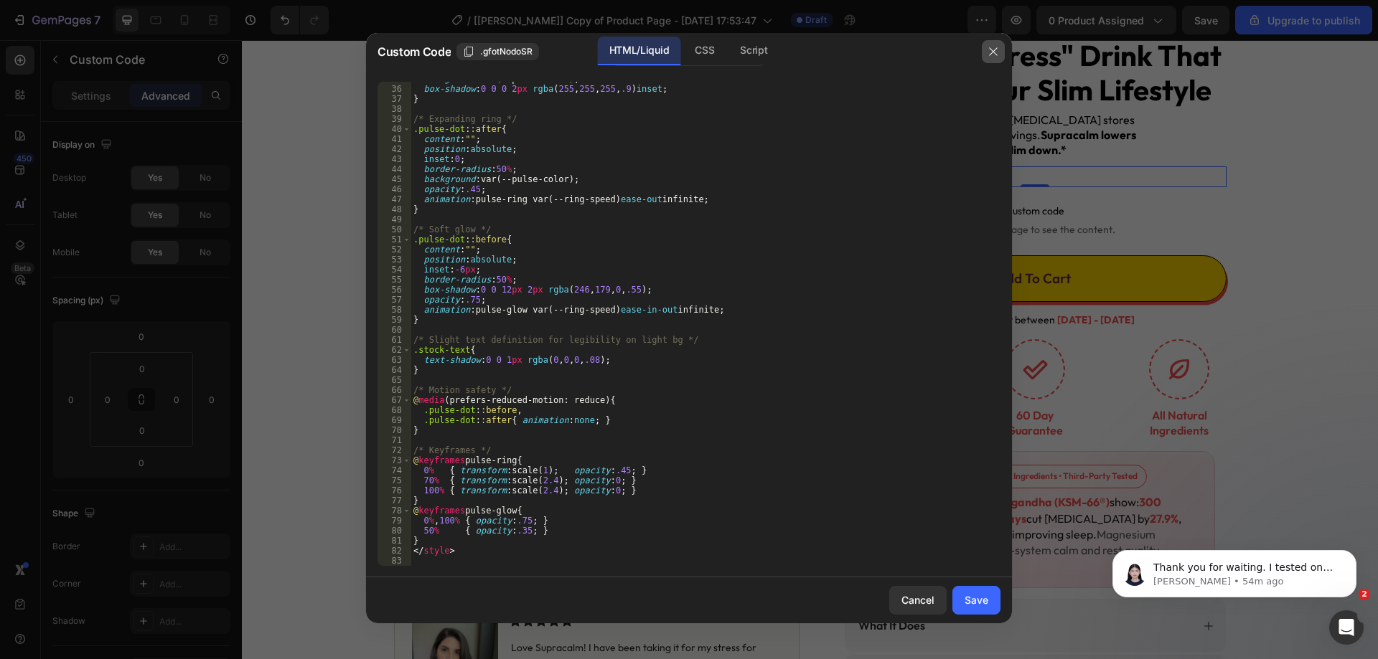
click at [994, 53] on icon "button" at bounding box center [992, 51] width 11 height 11
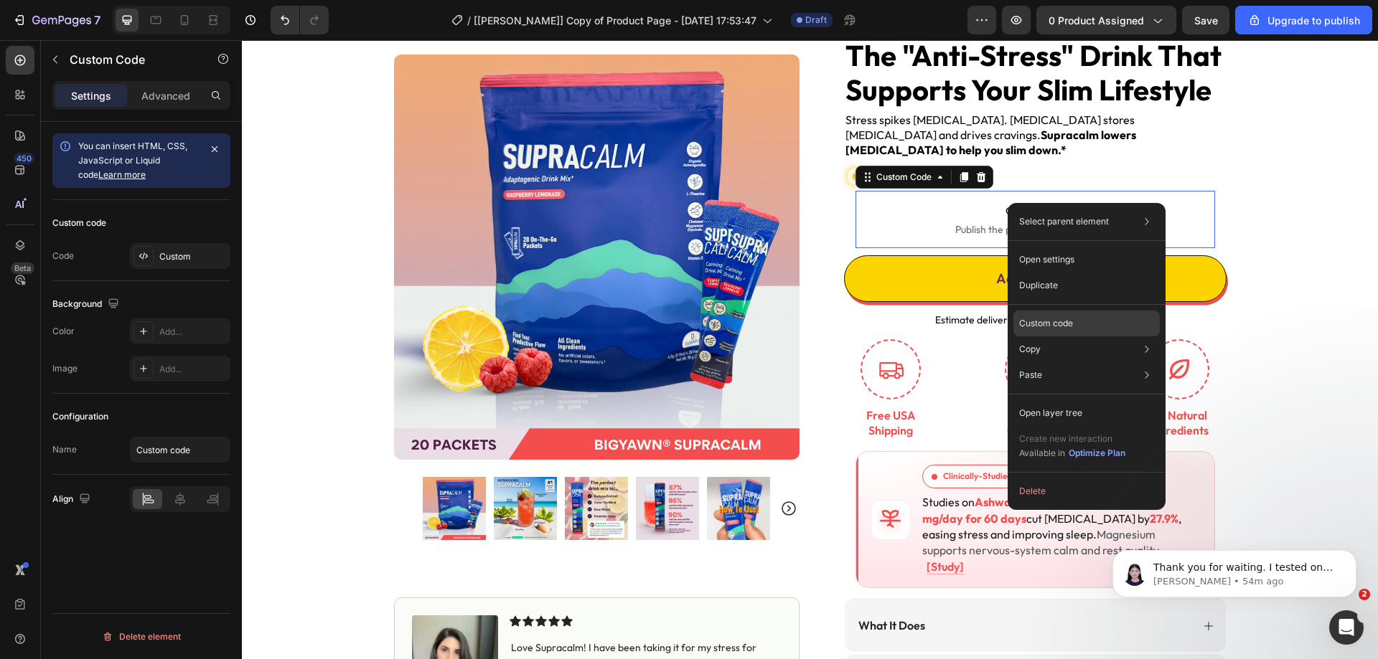
click at [1063, 326] on p "Custom code" at bounding box center [1046, 323] width 54 height 13
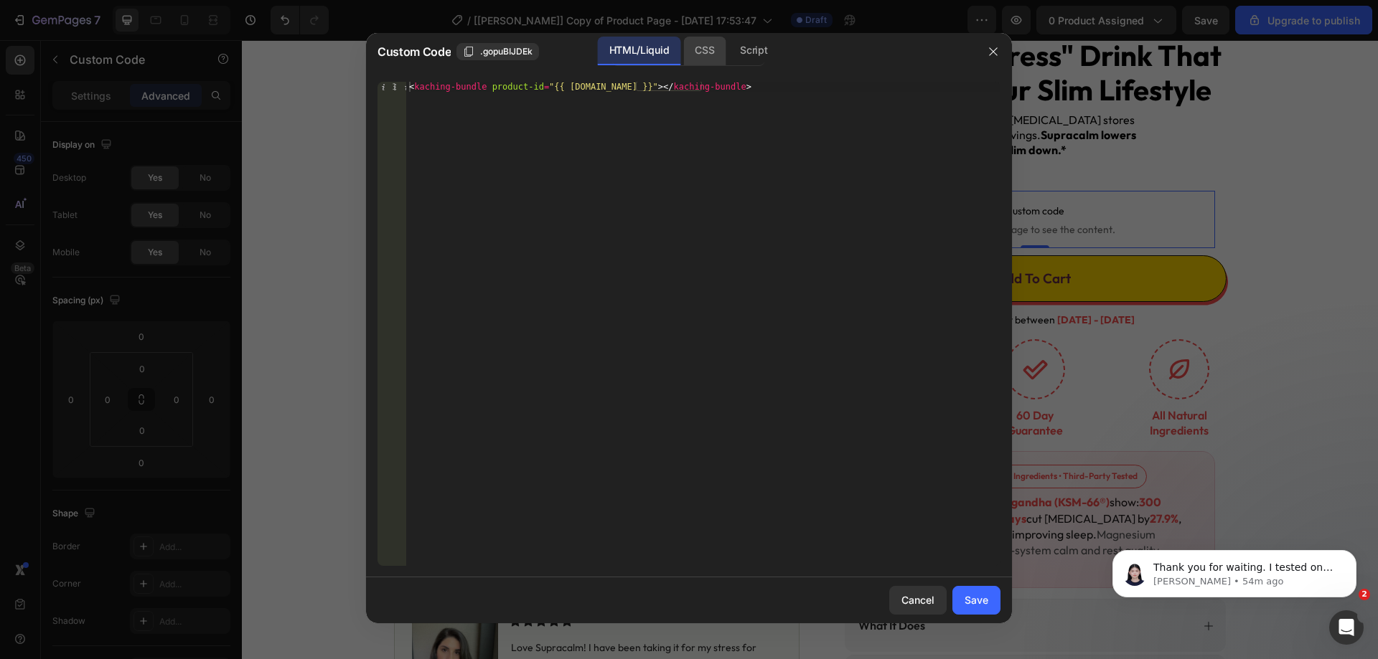
click at [728, 44] on div "CSS" at bounding box center [753, 51] width 50 height 29
drag, startPoint x: 751, startPoint y: 45, endPoint x: 767, endPoint y: 46, distance: 16.5
click at [751, 45] on div "Script" at bounding box center [753, 51] width 50 height 29
drag, startPoint x: 1002, startPoint y: 50, endPoint x: 745, endPoint y: 9, distance: 260.1
click at [1002, 50] on button "button" at bounding box center [993, 51] width 23 height 23
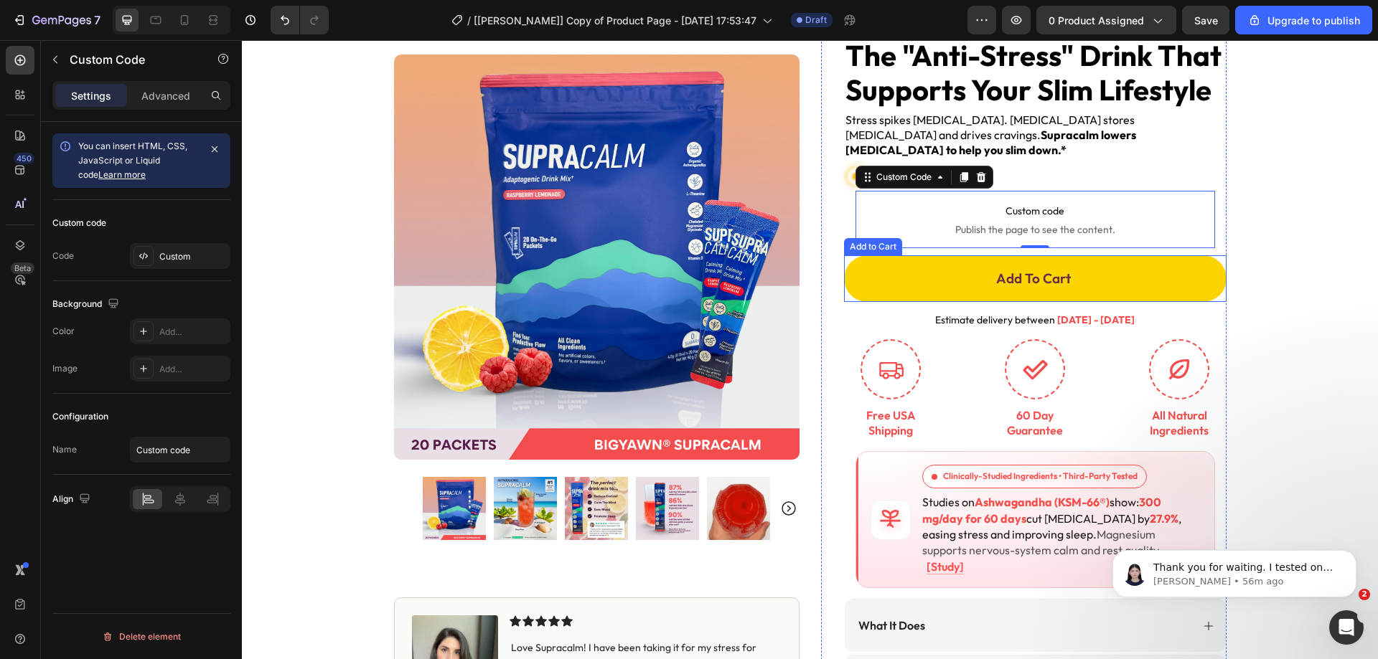
click at [901, 256] on button "Add To Cart" at bounding box center [1035, 278] width 382 height 47
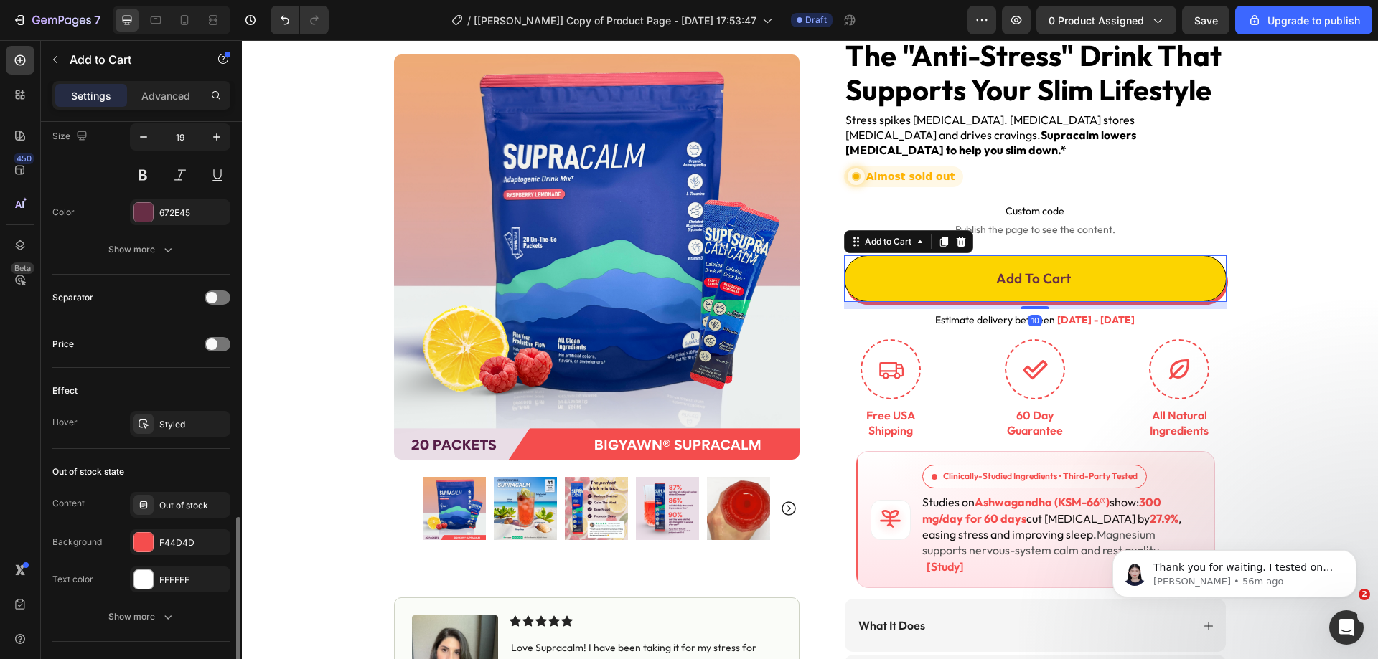
scroll to position [959, 0]
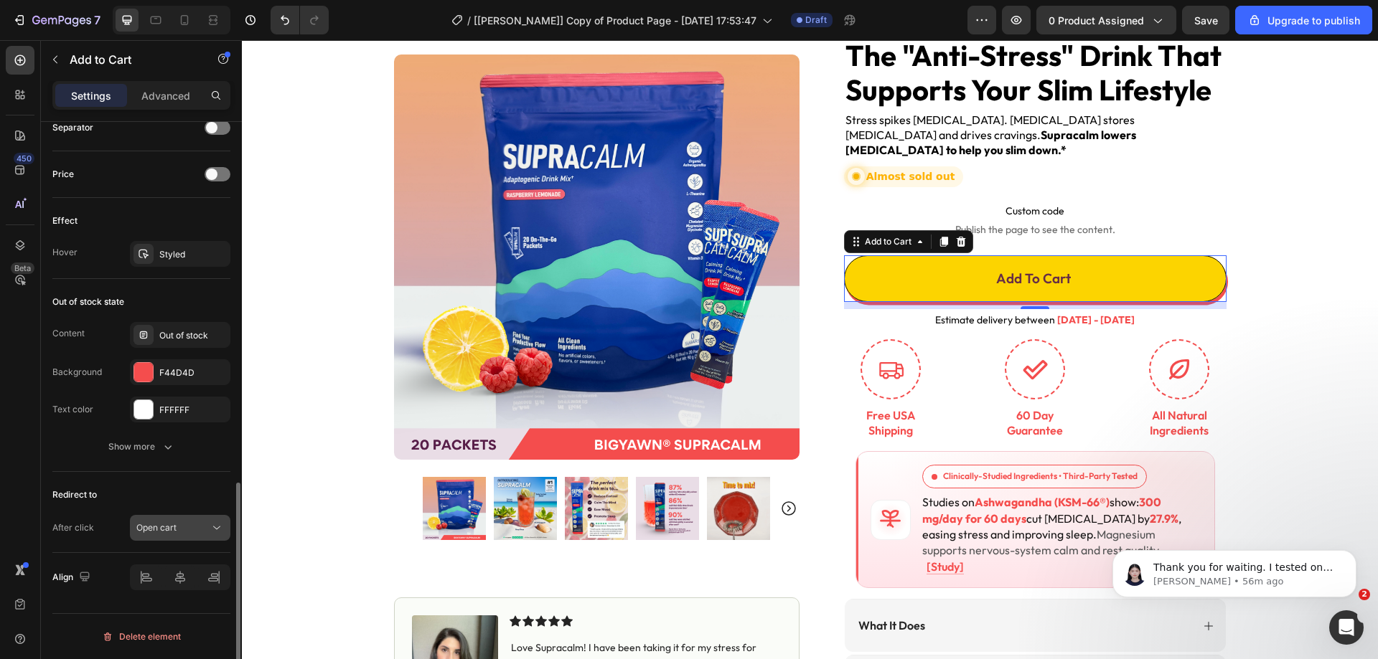
click at [173, 522] on span "Open cart" at bounding box center [156, 528] width 40 height 13
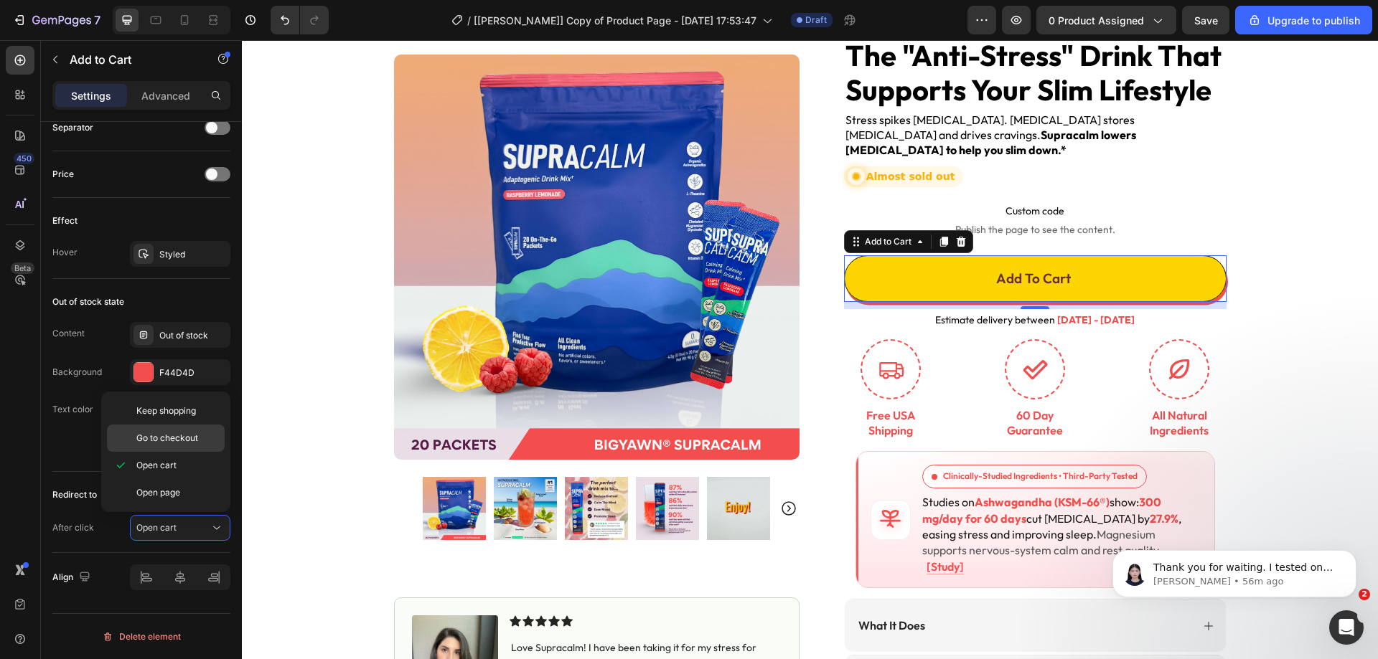
click at [169, 436] on span "Go to checkout" at bounding box center [167, 438] width 62 height 13
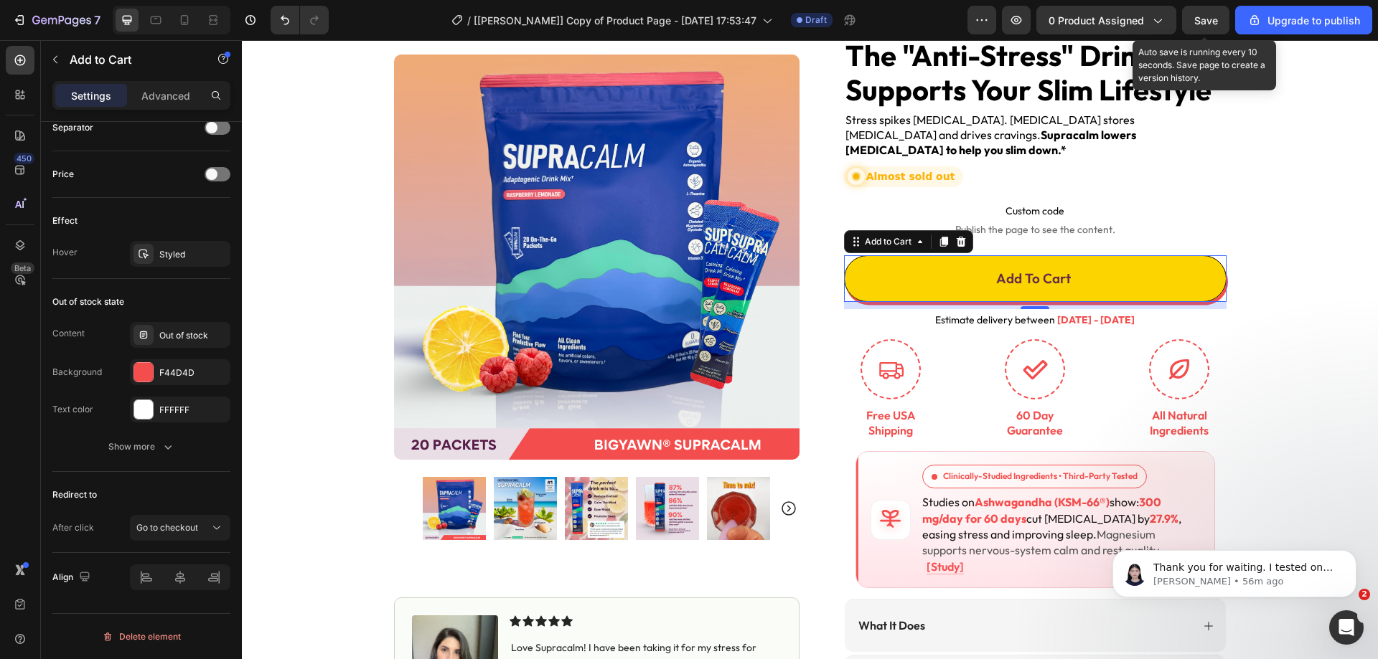
click at [1205, 19] on span "Save" at bounding box center [1206, 20] width 24 height 12
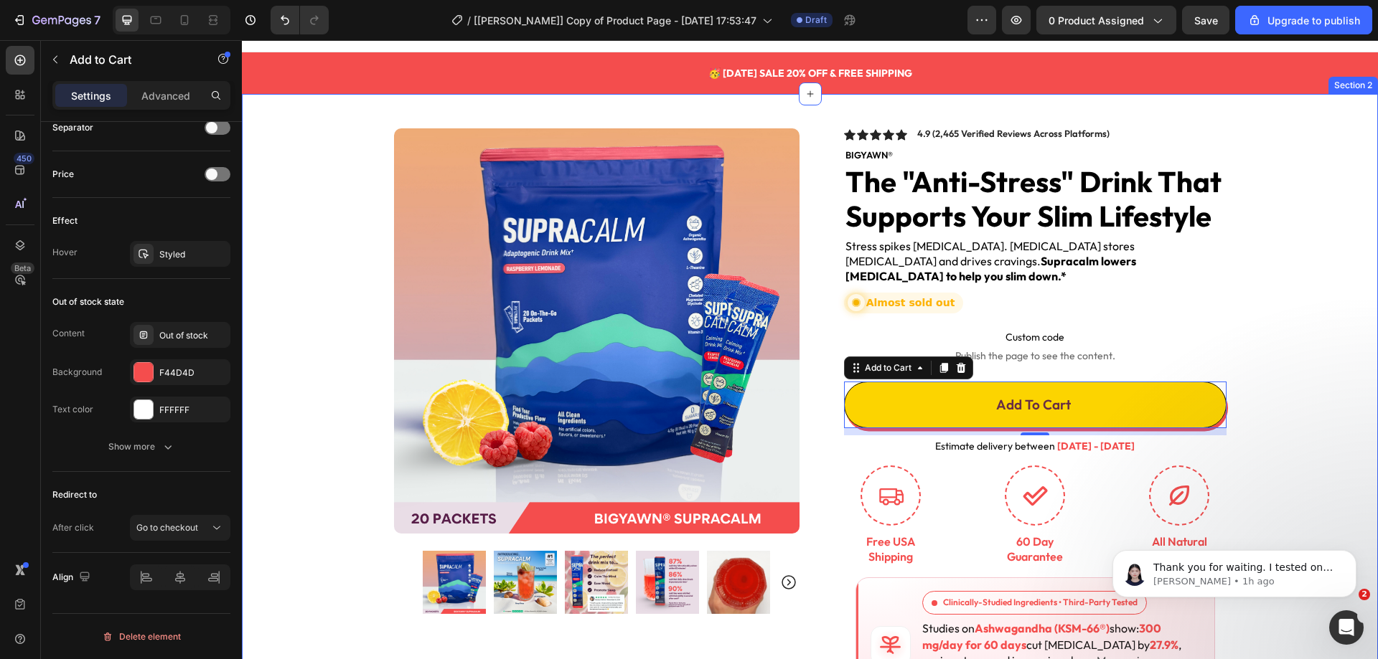
scroll to position [0, 0]
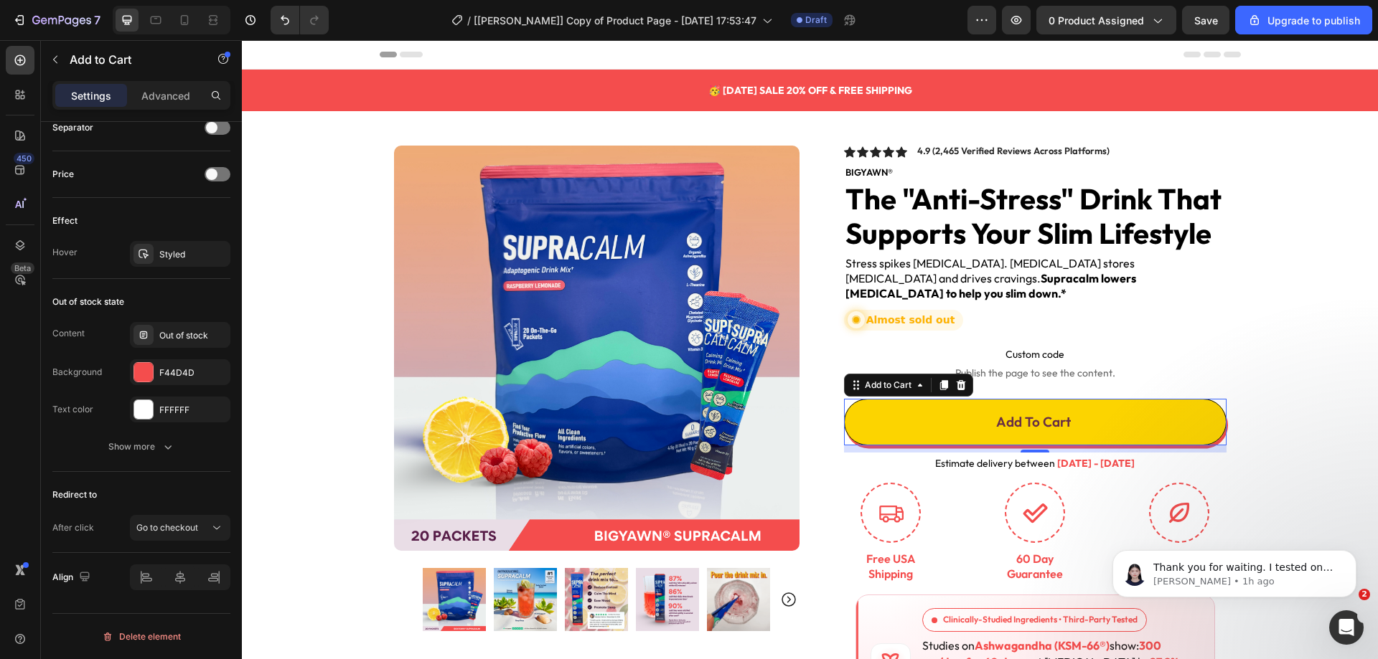
click at [282, 56] on span "Header" at bounding box center [285, 54] width 32 height 14
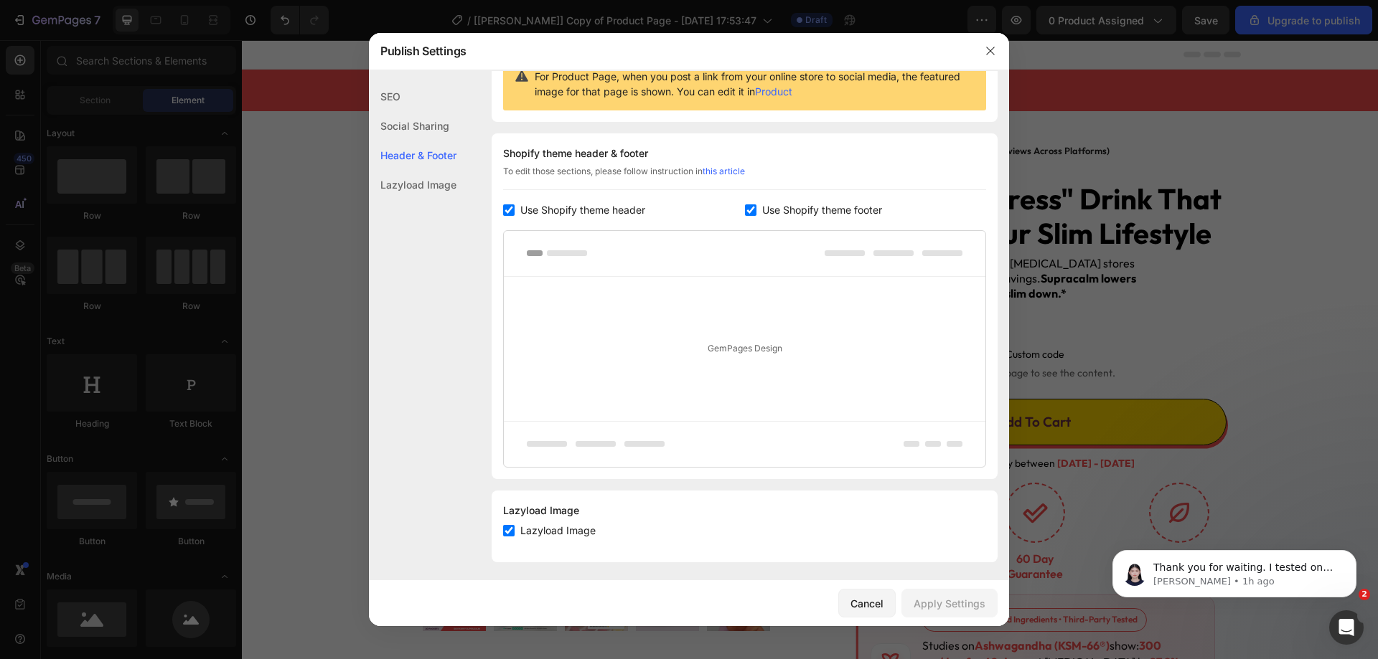
scroll to position [165, 0]
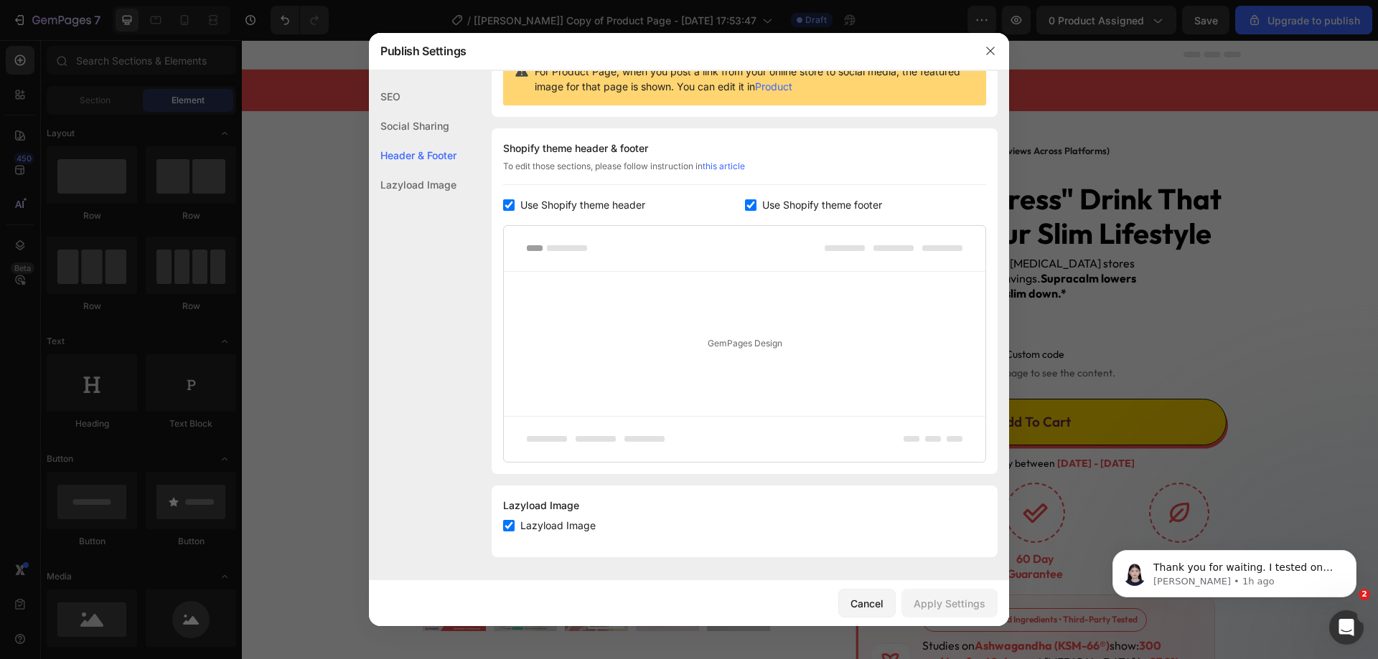
click at [572, 199] on span "Use Shopify theme header" at bounding box center [582, 205] width 125 height 17
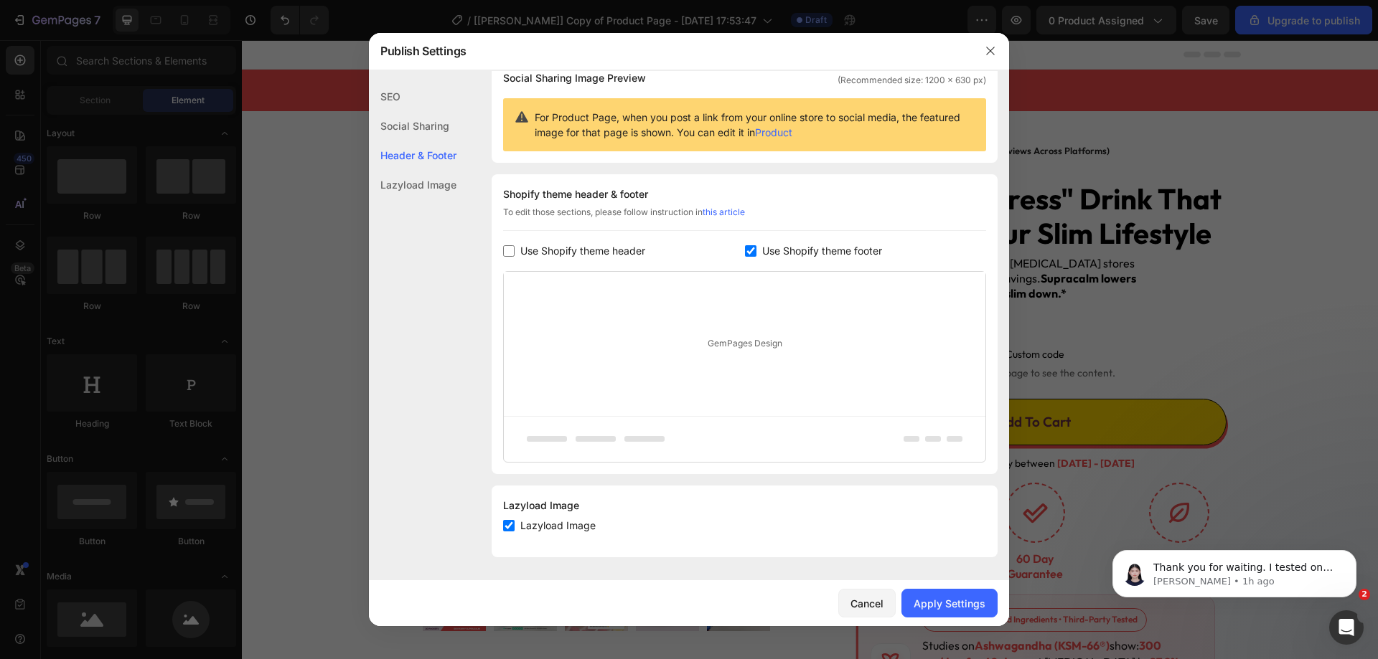
checkbox input "false"
click at [799, 253] on span "Use Shopify theme footer" at bounding box center [822, 251] width 120 height 17
checkbox input "false"
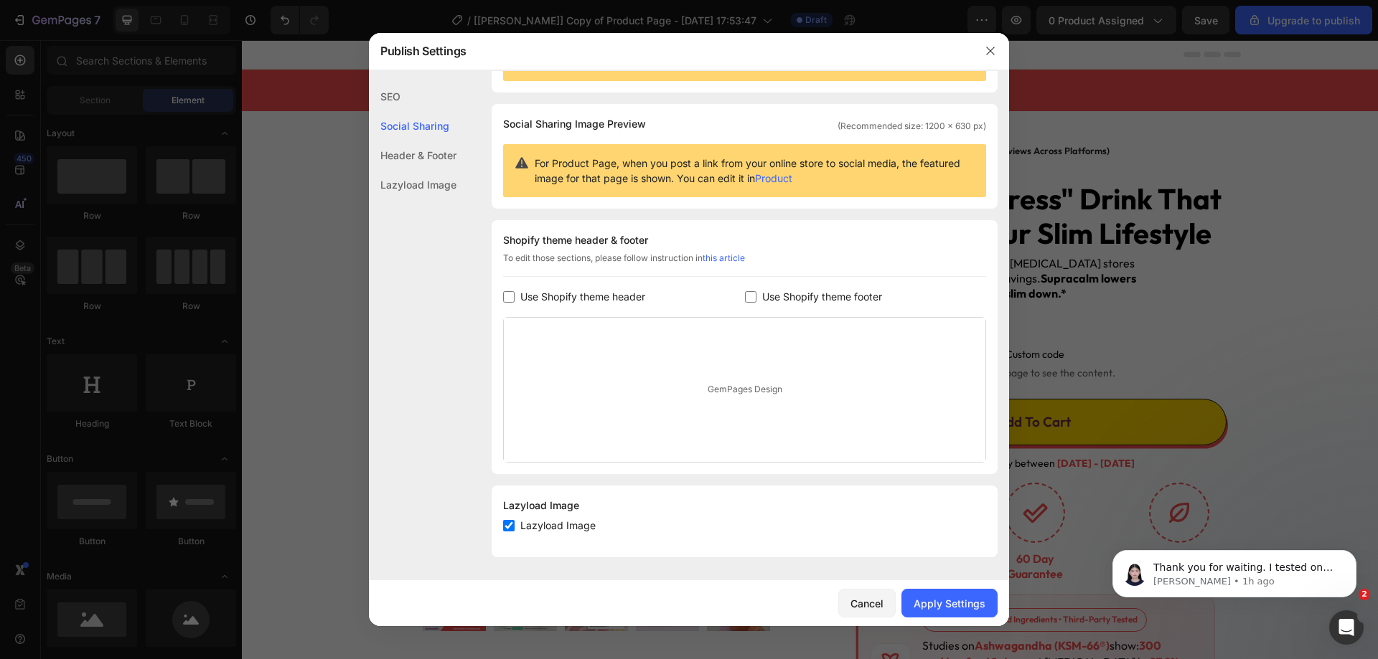
scroll to position [73, 0]
click at [947, 600] on div "Apply Settings" at bounding box center [949, 603] width 72 height 15
click at [994, 47] on icon "button" at bounding box center [990, 51] width 8 height 8
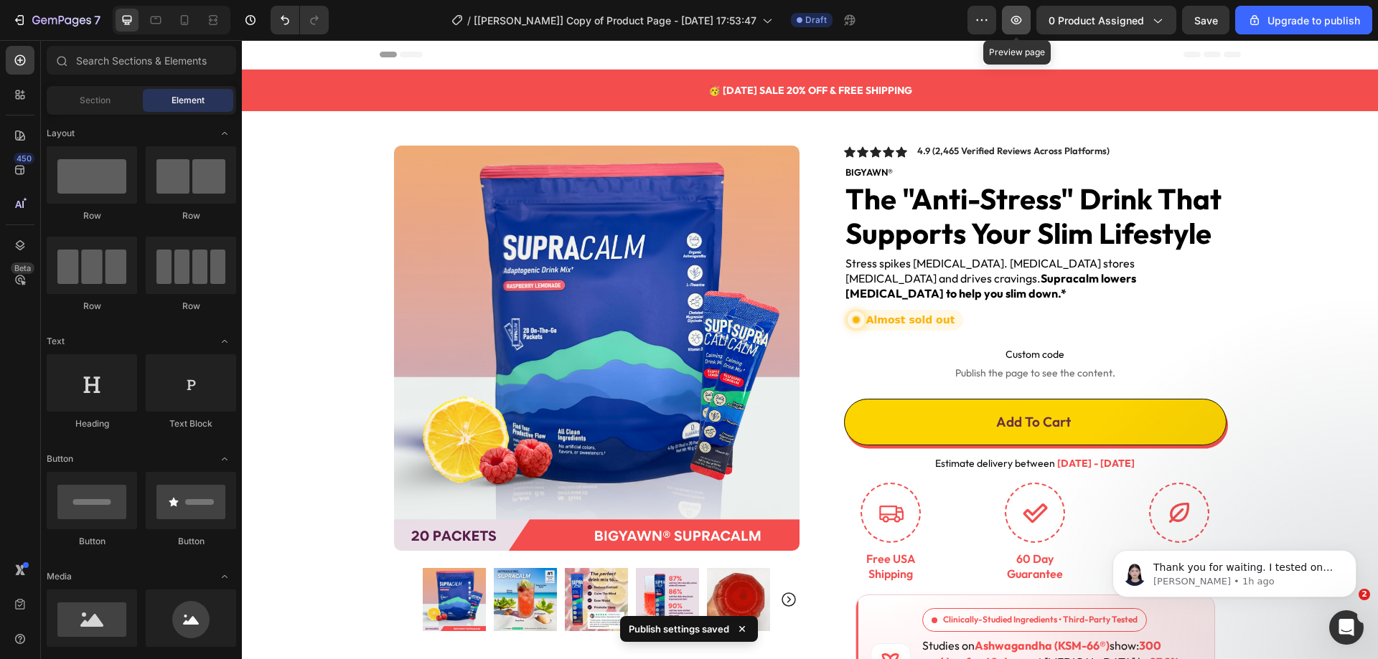
click at [1021, 14] on icon "button" at bounding box center [1016, 20] width 14 height 14
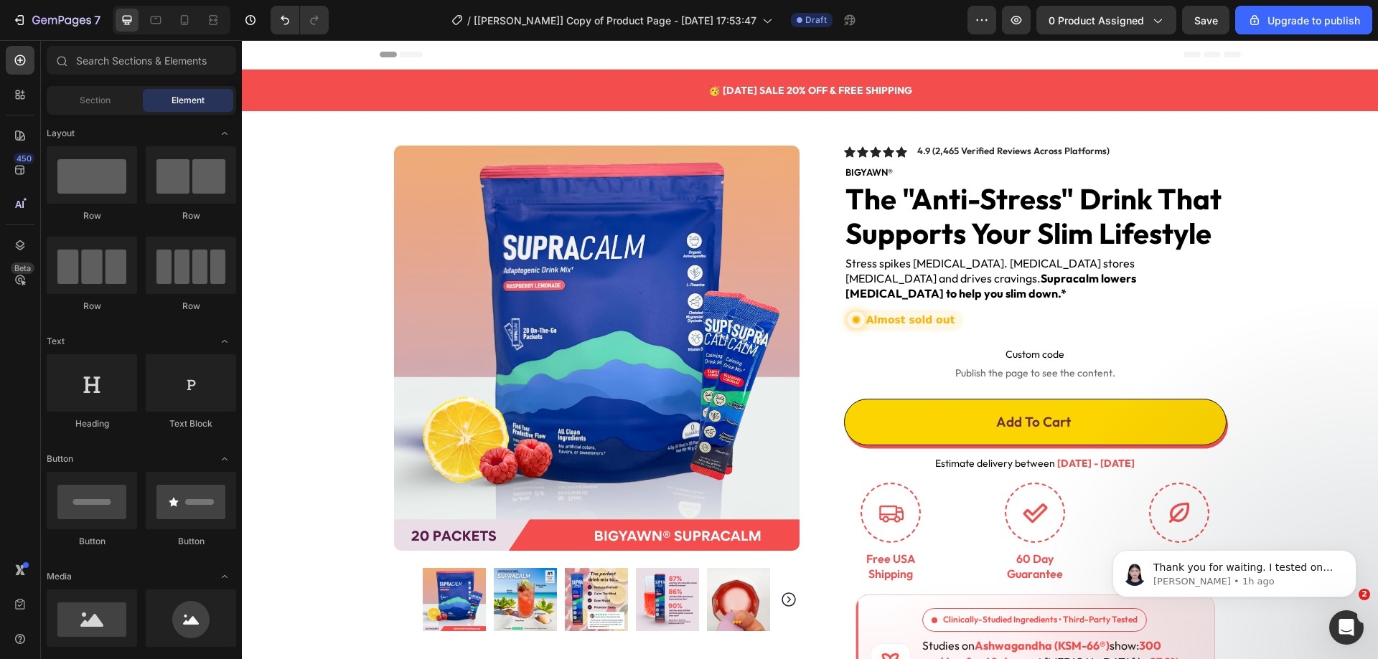
click at [274, 55] on span "Header" at bounding box center [285, 54] width 32 height 14
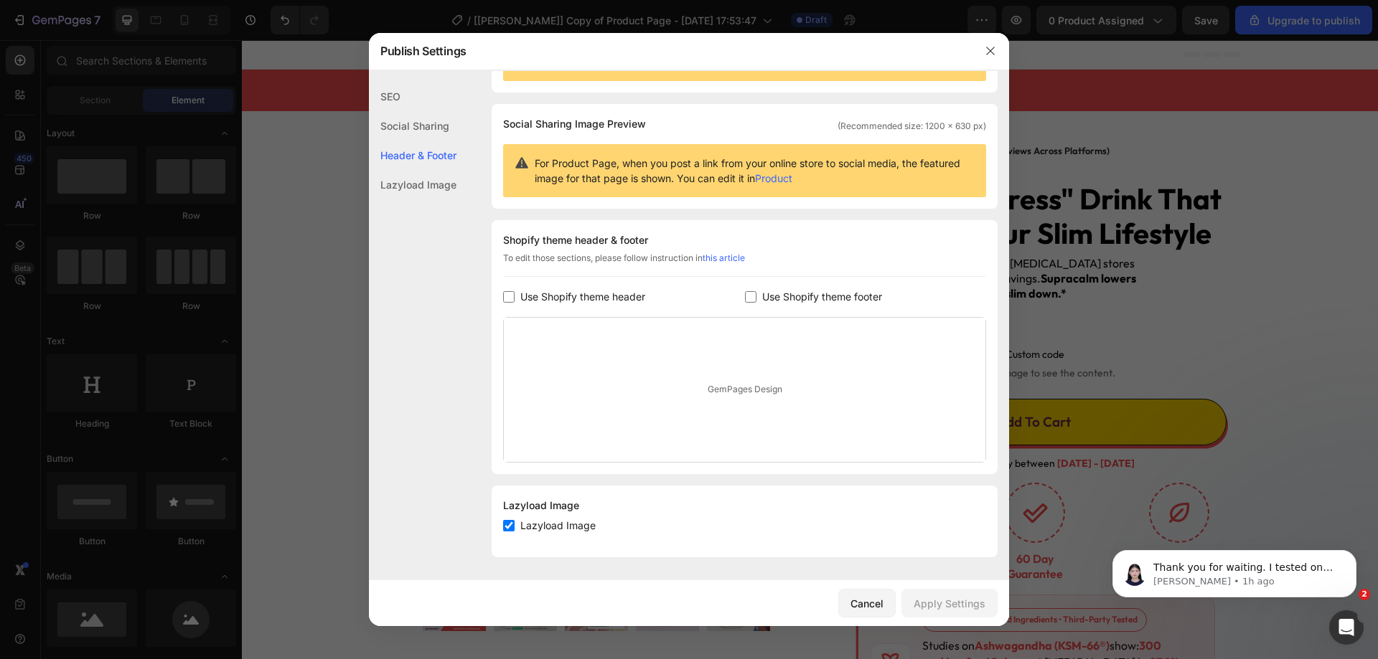
click at [592, 294] on span "Use Shopify theme header" at bounding box center [582, 296] width 125 height 17
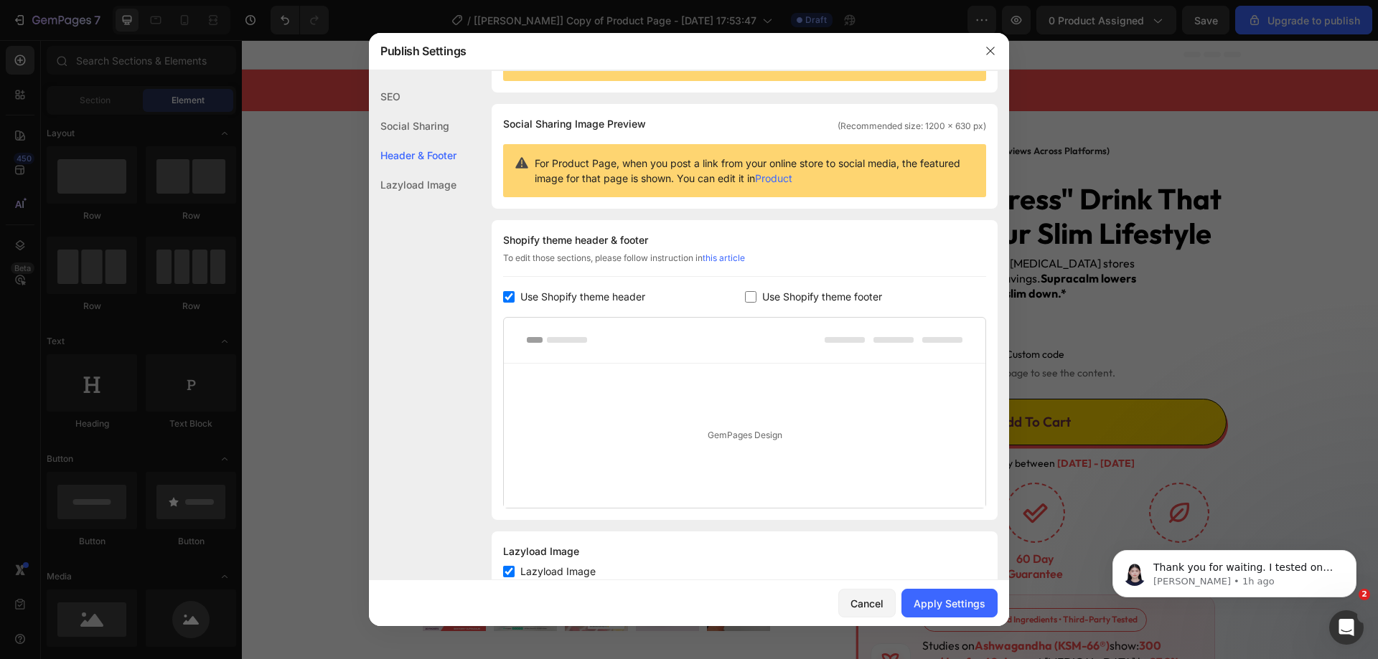
checkbox input "true"
click at [820, 303] on span "Use Shopify theme footer" at bounding box center [822, 296] width 120 height 17
checkbox input "true"
click at [931, 601] on div "Apply Settings" at bounding box center [949, 603] width 72 height 15
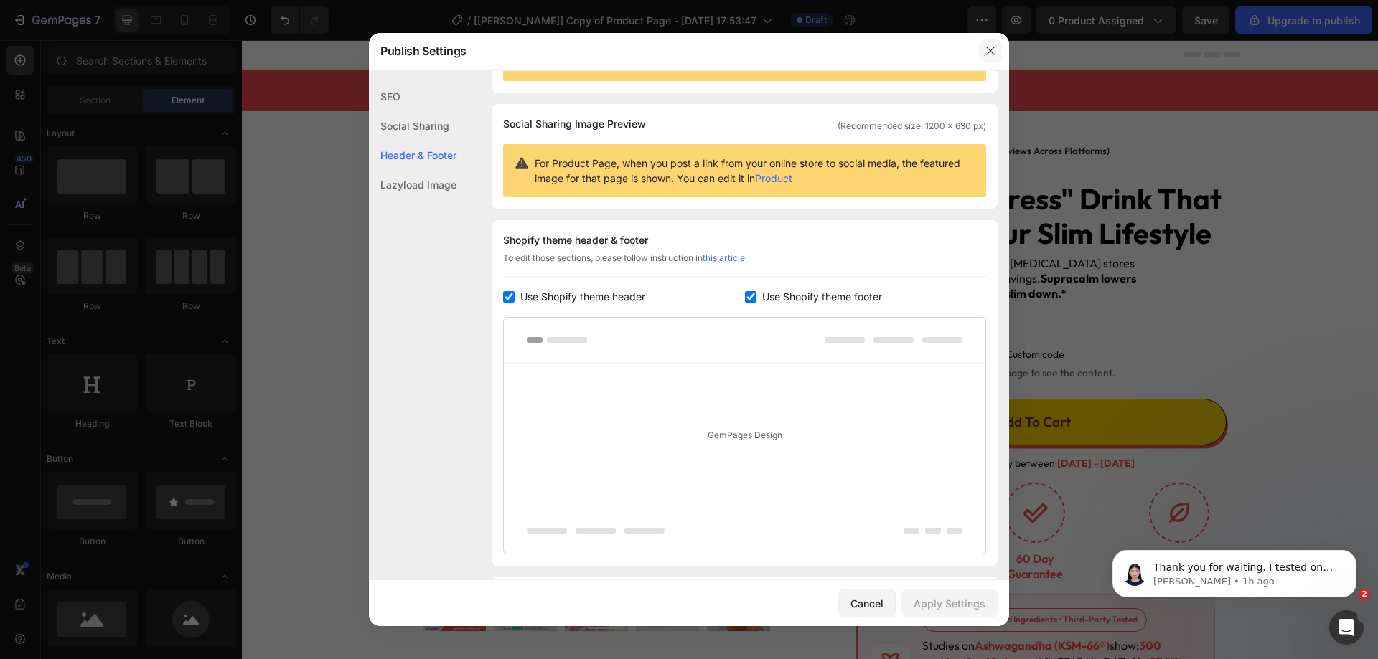
click at [987, 44] on button "button" at bounding box center [990, 50] width 23 height 23
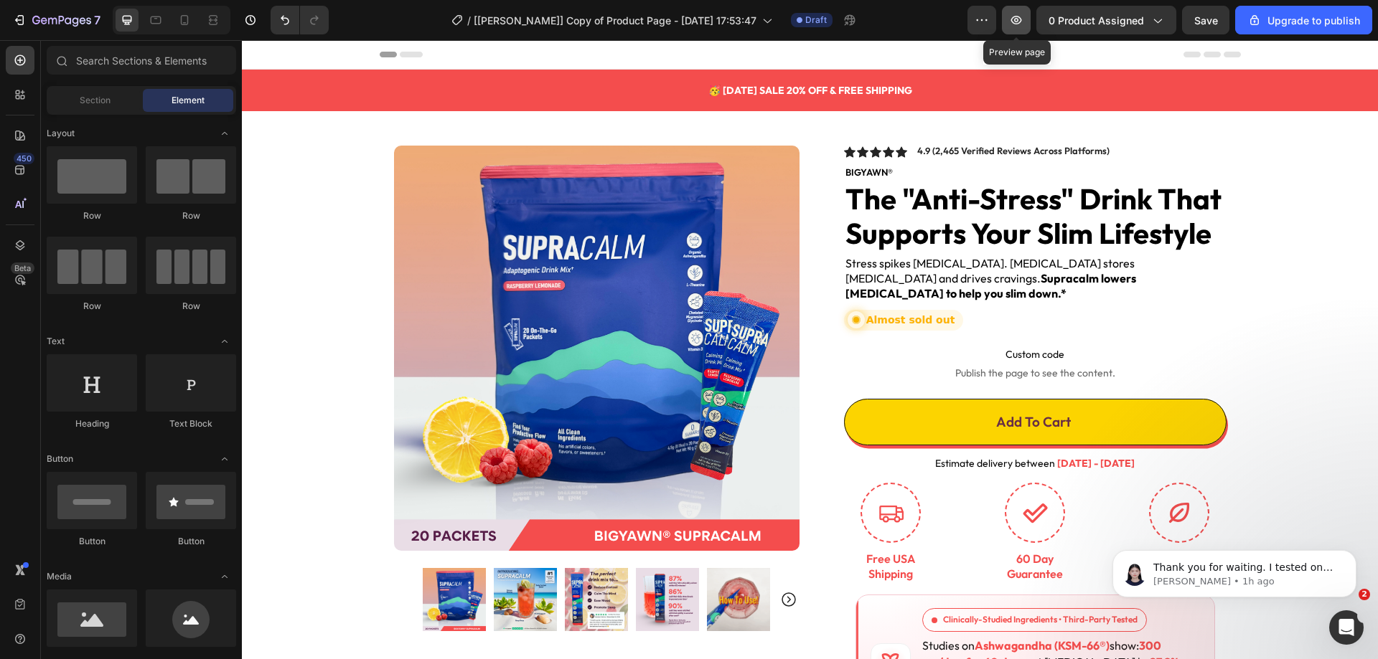
click at [1013, 22] on icon "button" at bounding box center [1016, 20] width 14 height 14
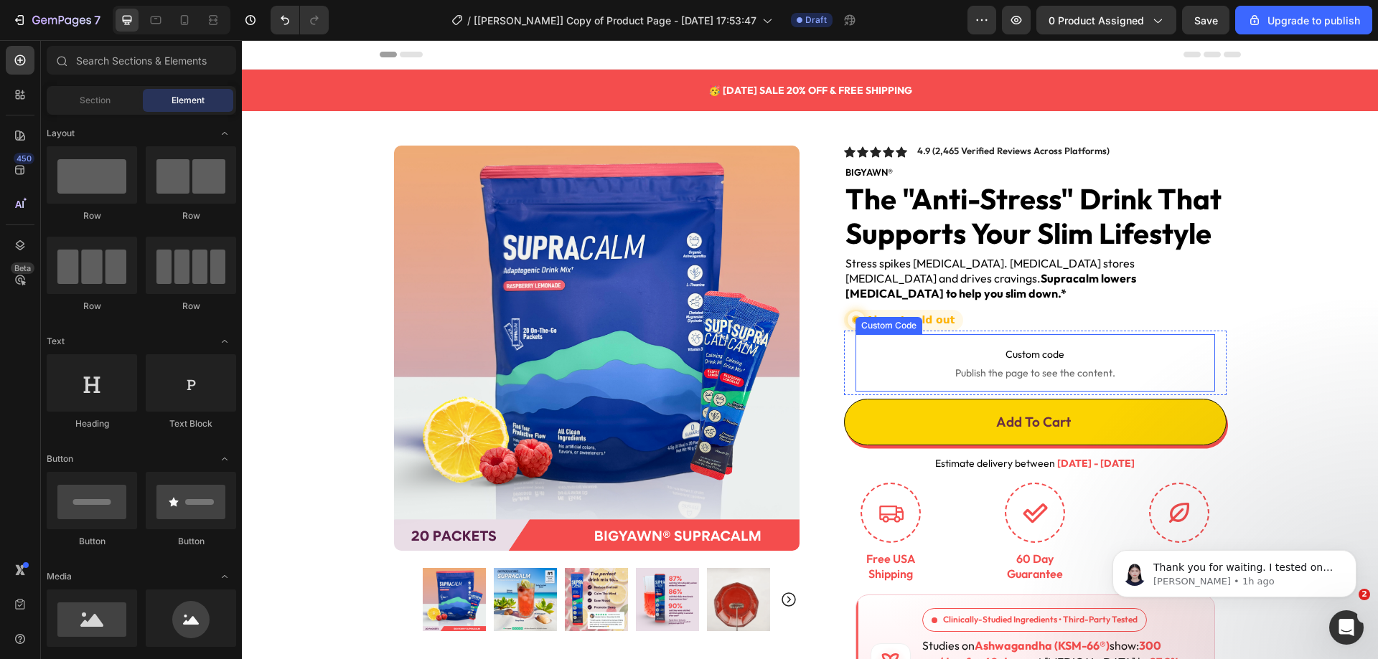
click at [925, 346] on span "Custom code" at bounding box center [1034, 354] width 359 height 17
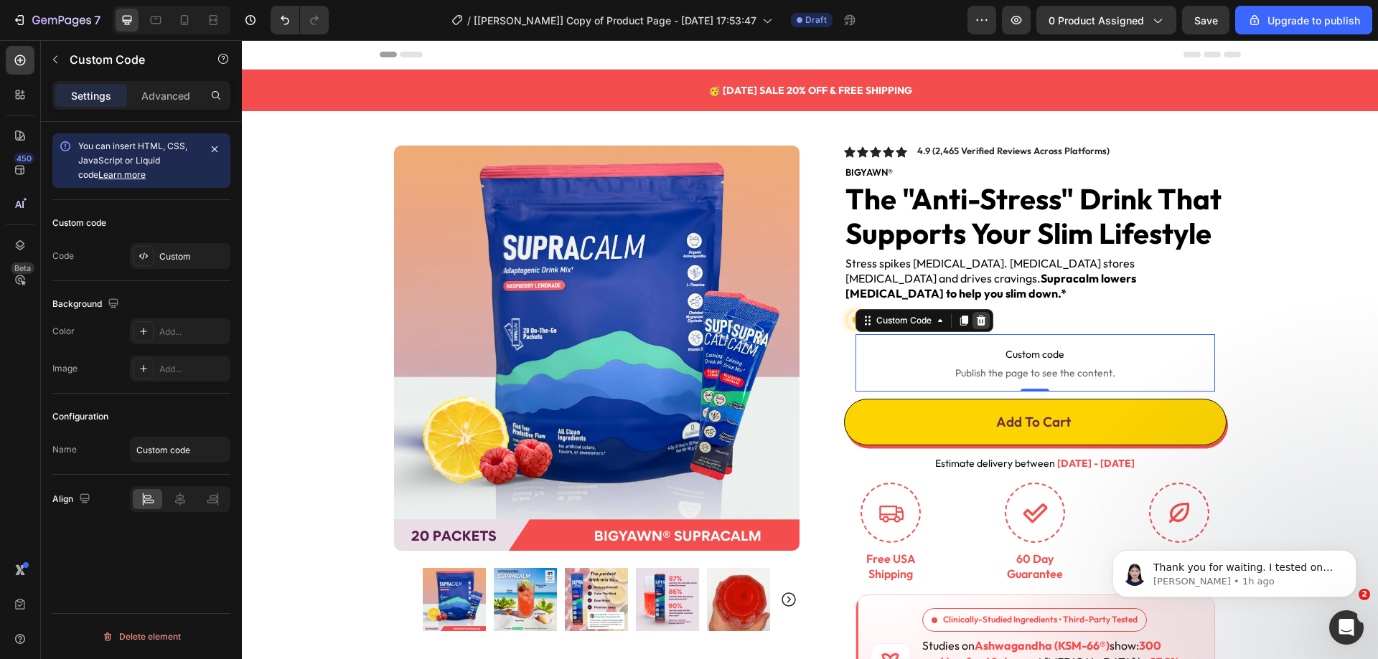
click at [977, 315] on icon at bounding box center [980, 320] width 9 height 10
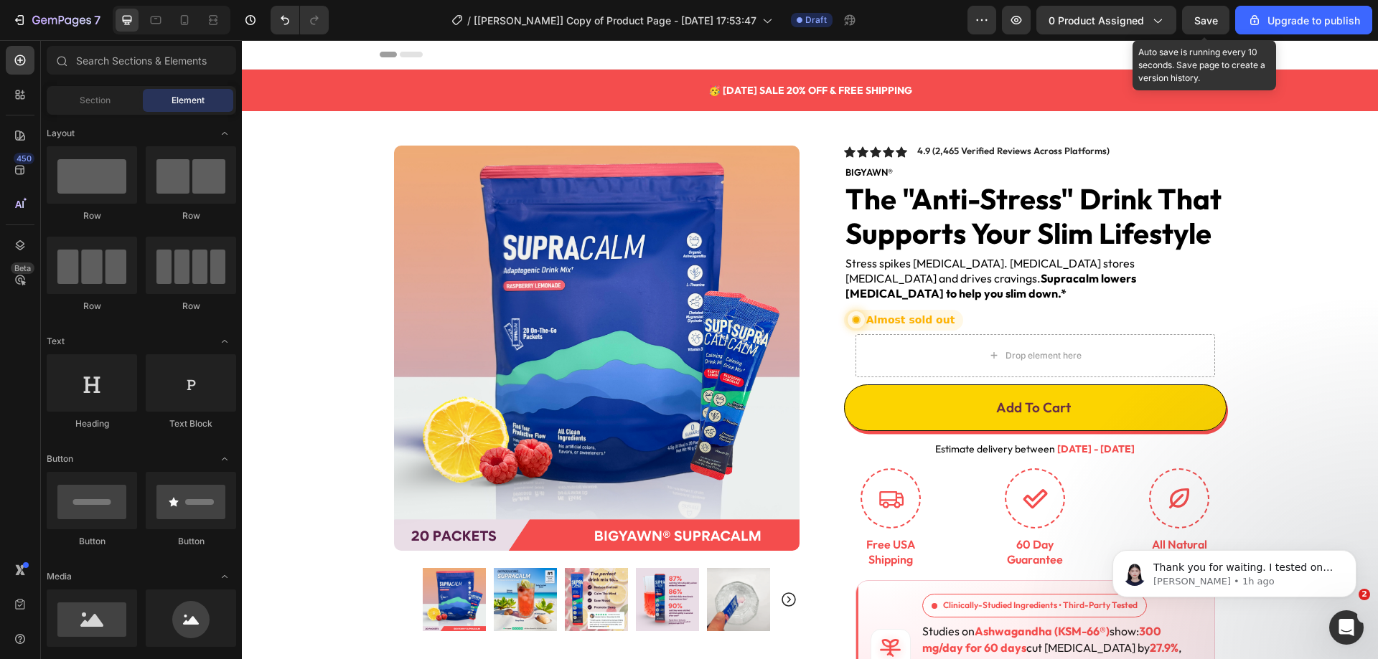
click at [1211, 20] on span "Save" at bounding box center [1206, 20] width 24 height 12
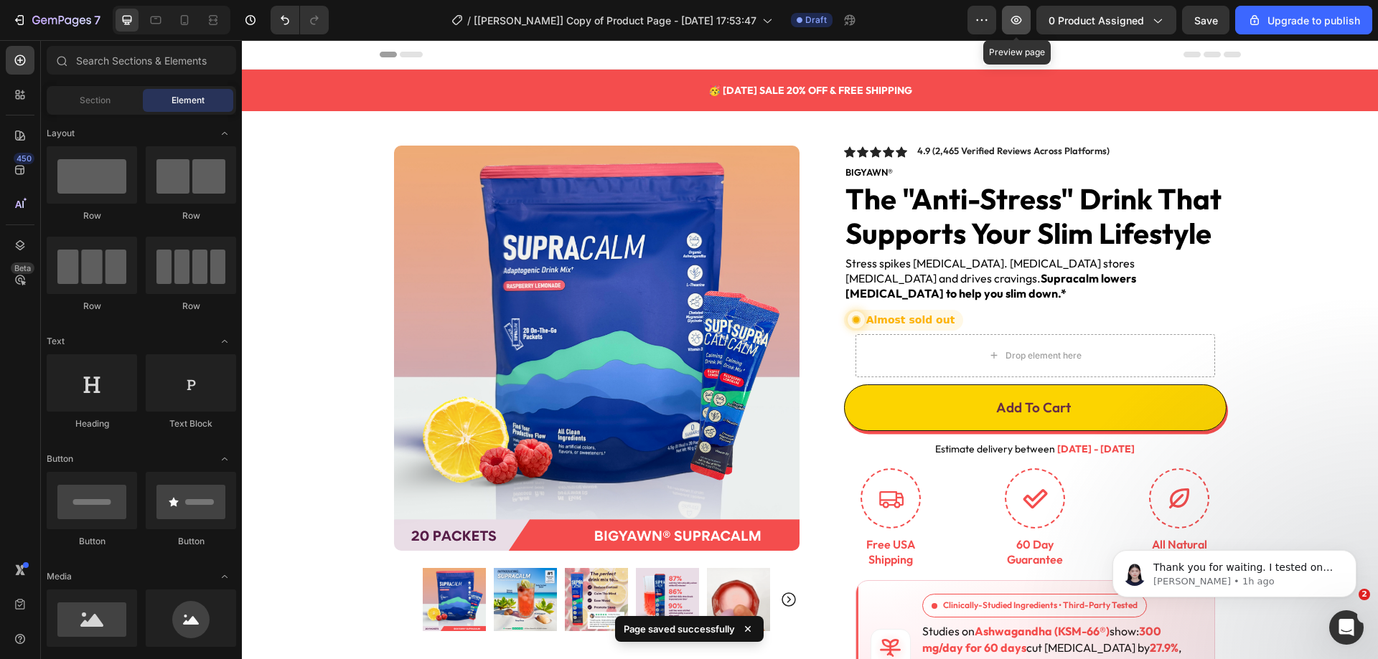
click at [1013, 18] on icon "button" at bounding box center [1016, 20] width 14 height 14
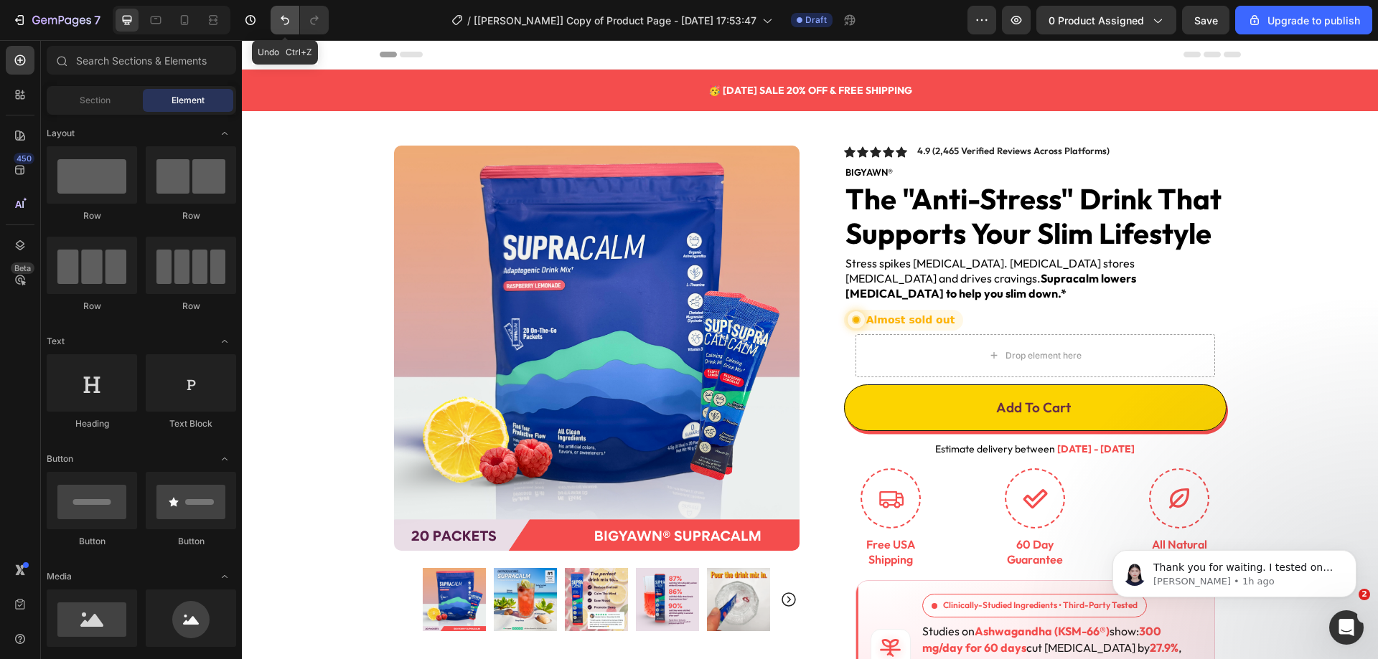
click at [286, 19] on icon "Undo/Redo" at bounding box center [285, 20] width 14 height 14
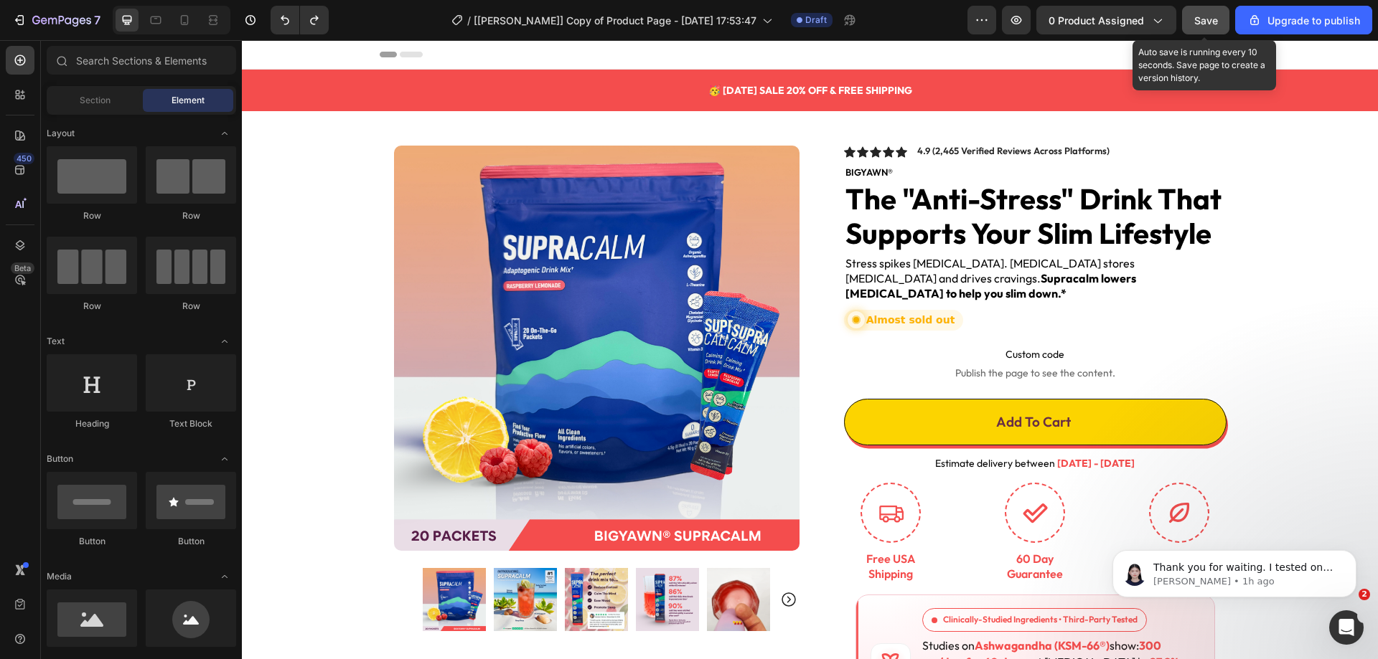
click at [1192, 27] on button "Save" at bounding box center [1205, 20] width 47 height 29
